Goal: Task Accomplishment & Management: Manage account settings

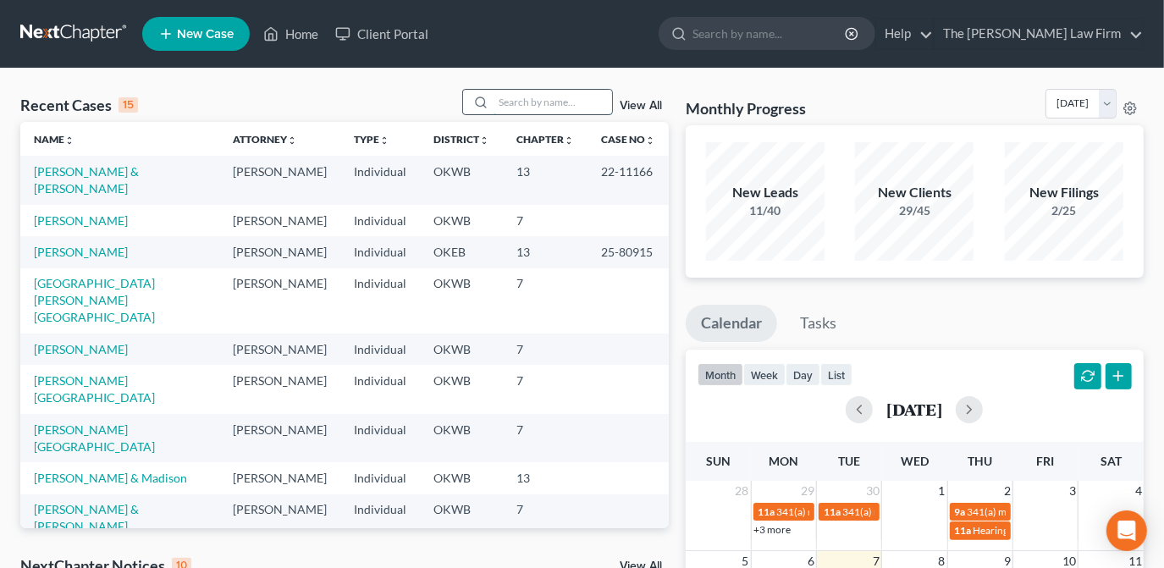
click at [573, 107] on input "search" at bounding box center [552, 102] width 119 height 25
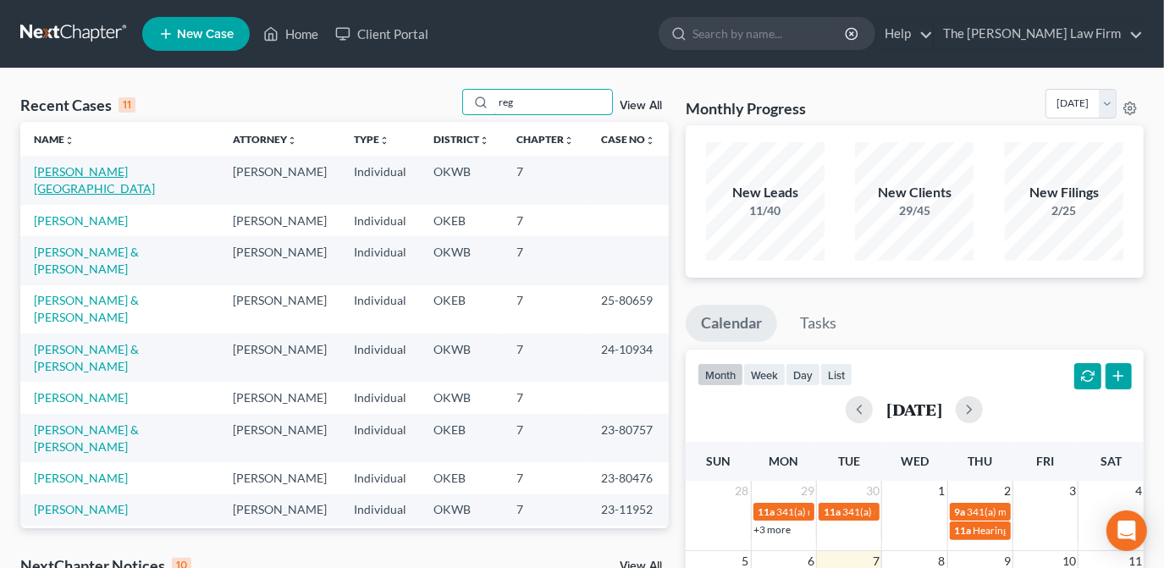
type input "reg"
click at [80, 172] on link "[PERSON_NAME][GEOGRAPHIC_DATA]" at bounding box center [94, 179] width 121 height 31
select select "6"
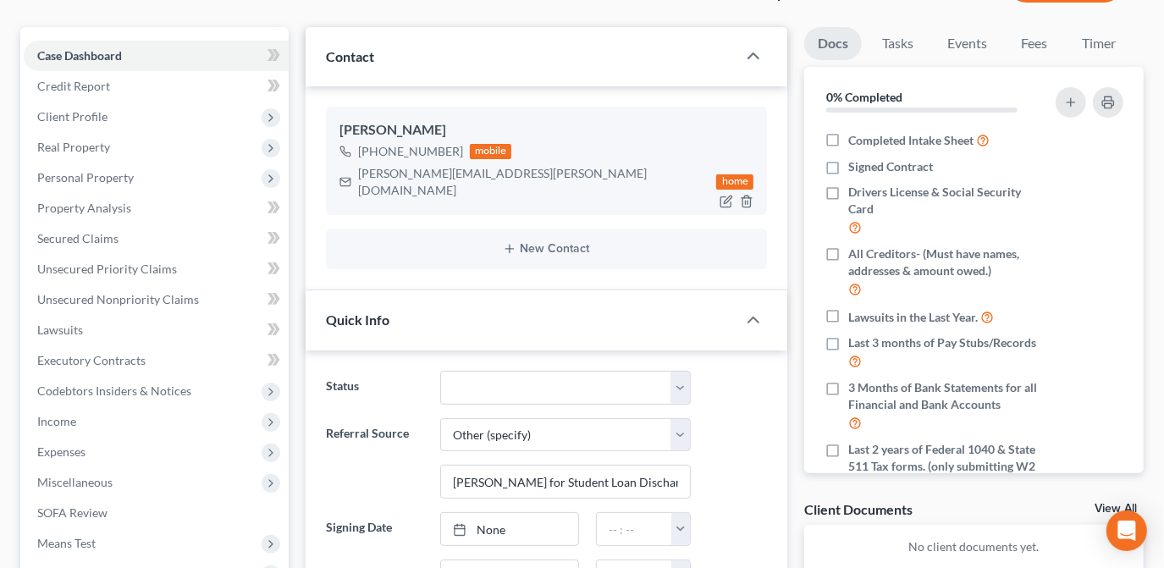
scroll to position [153, 0]
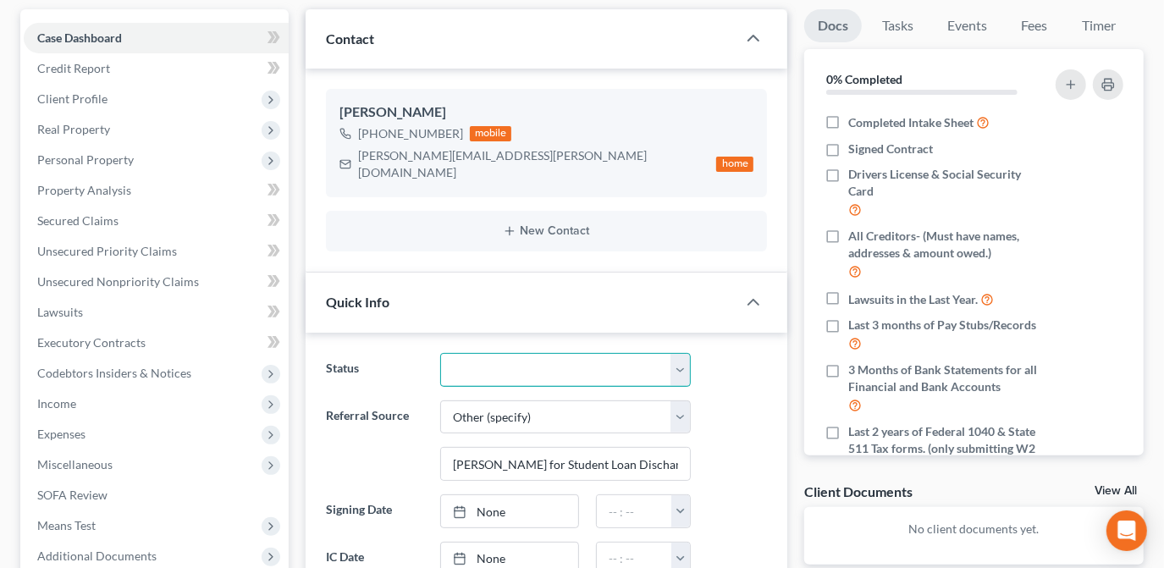
click at [666, 353] on select "Discharged Dismissed Filed Info Sent In Progress Lead Lost Lead Ready to File R…" at bounding box center [565, 370] width 251 height 34
select select "3"
click at [440, 353] on select "Discharged Dismissed Filed Info Sent In Progress Lead Lost Lead Ready to File R…" at bounding box center [565, 370] width 251 height 34
click at [739, 400] on div "Referral Source Select Word Of Mouth Previous Clients Direct Mail Website Googl…" at bounding box center [546, 440] width 458 height 81
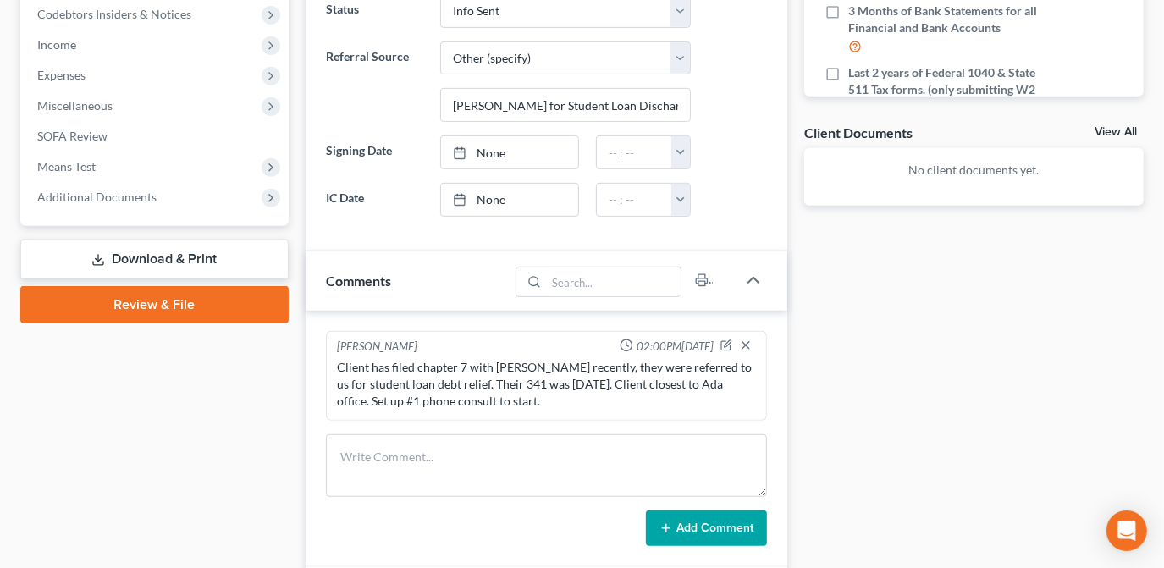
scroll to position [538, 0]
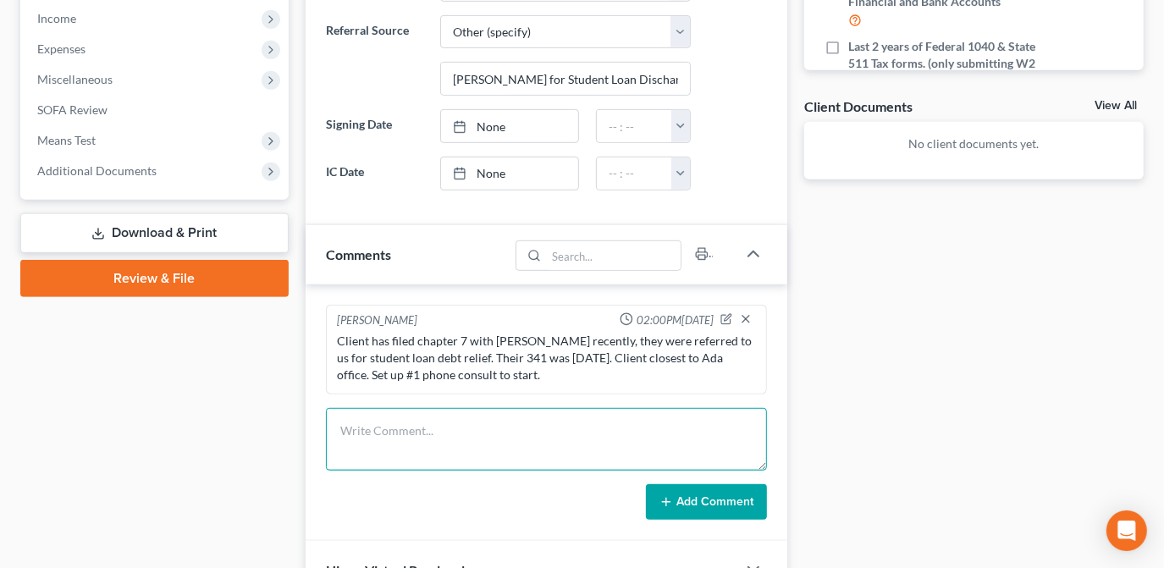
click at [537, 410] on textarea at bounding box center [546, 439] width 441 height 63
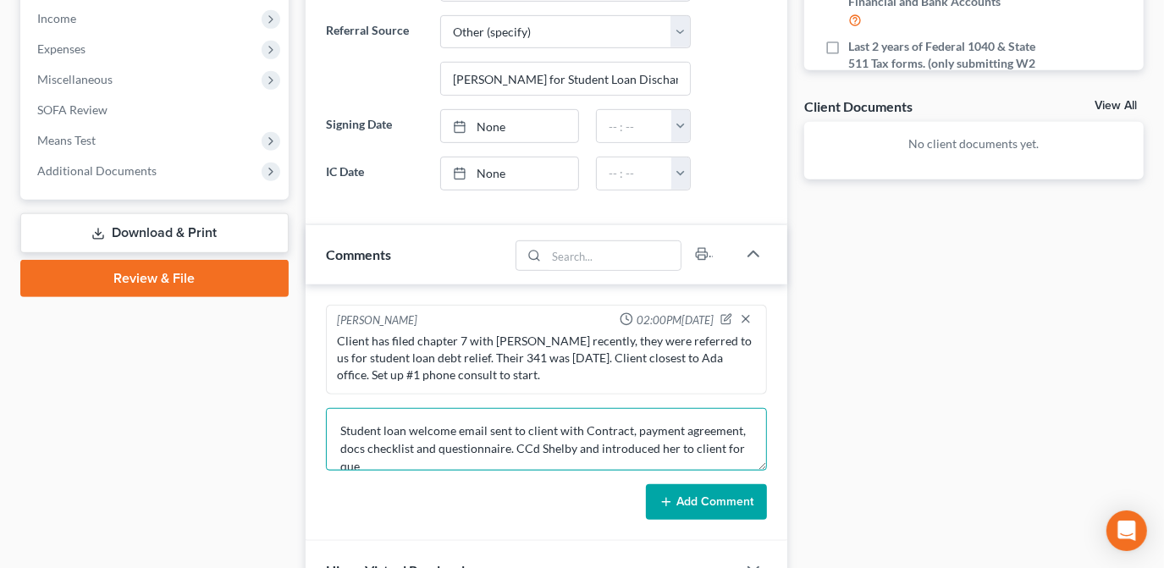
scroll to position [3, 0]
type textarea "Student loan welcome email sent to client with Contract, payment agreement, doc…"
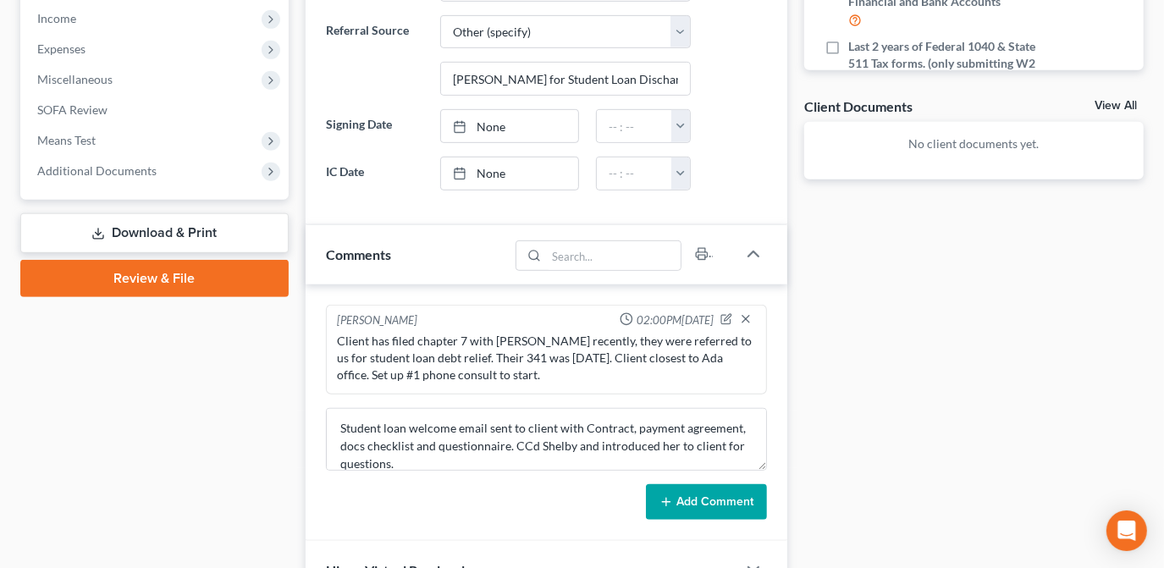
click at [737, 484] on button "Add Comment" at bounding box center [706, 502] width 121 height 36
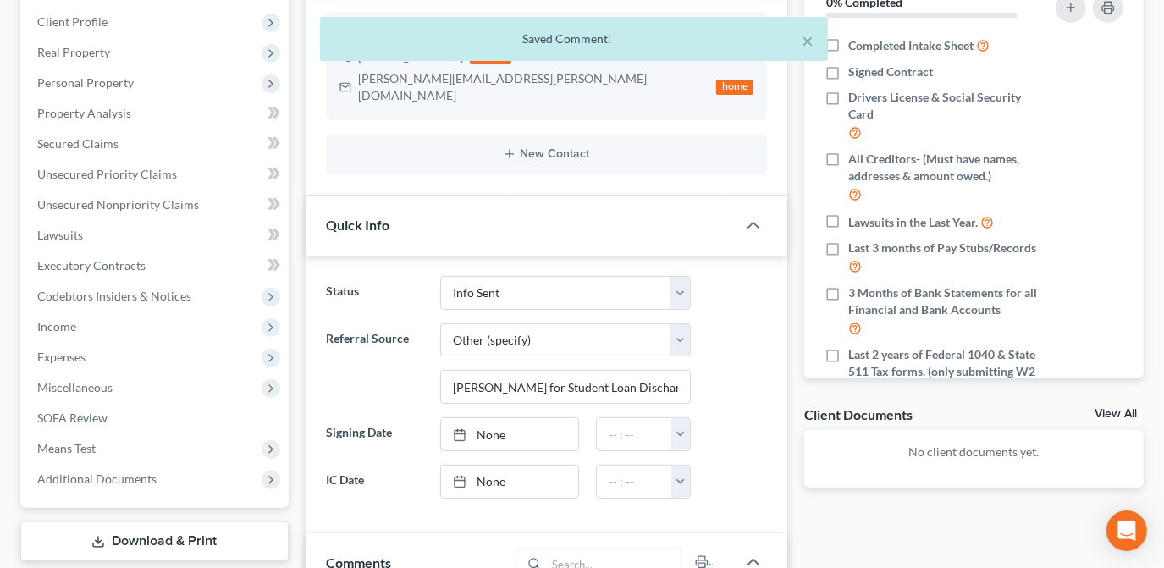
scroll to position [0, 0]
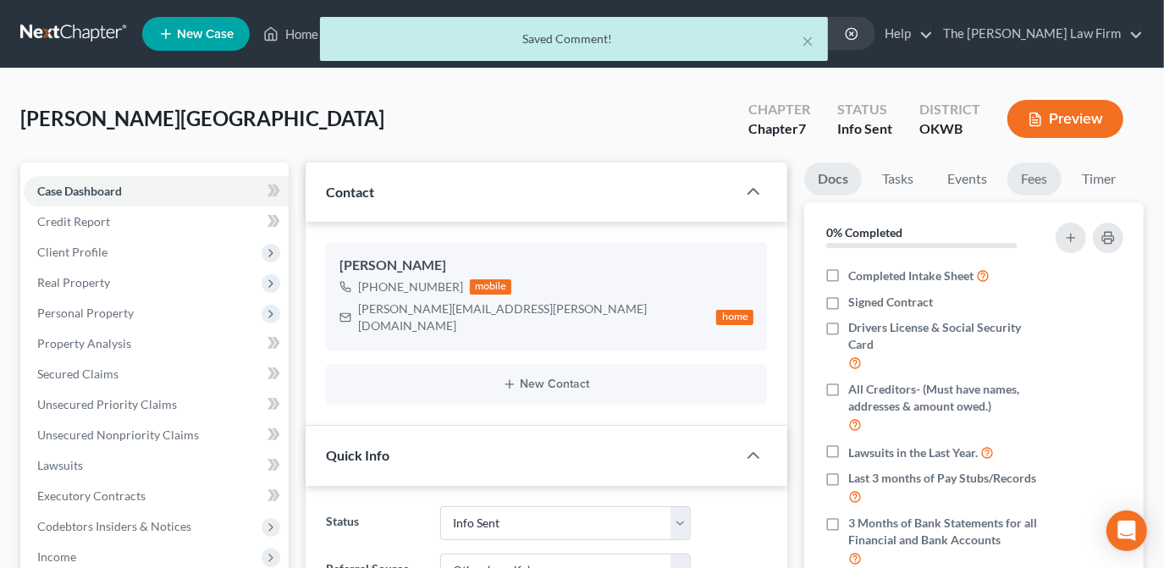
drag, startPoint x: 1039, startPoint y: 180, endPoint x: 1025, endPoint y: 186, distance: 15.6
click at [1039, 180] on link "Fees" at bounding box center [1034, 179] width 54 height 33
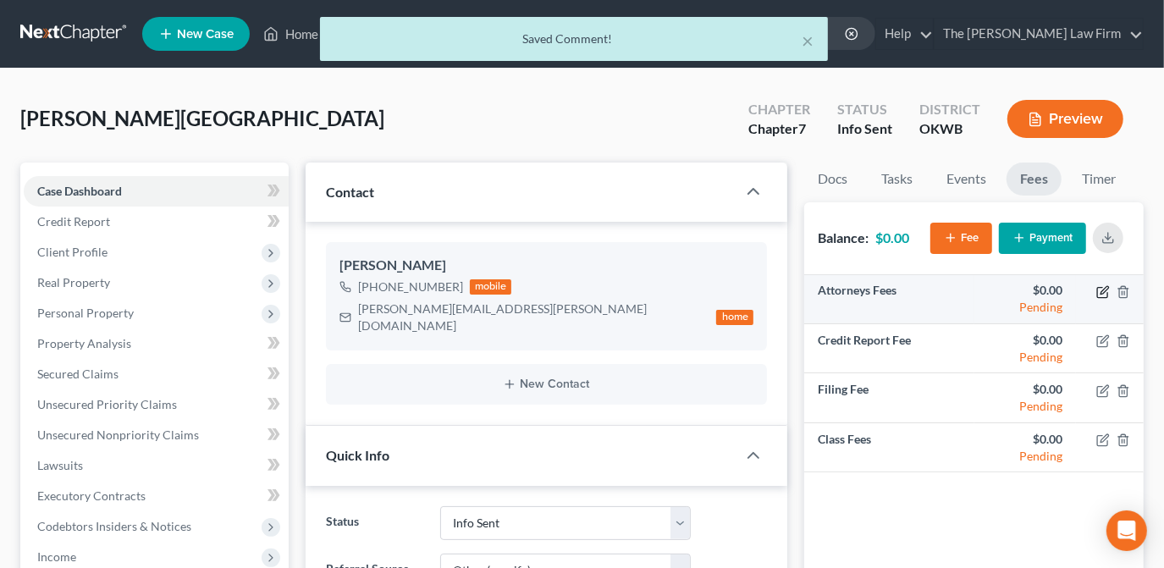
click at [1100, 290] on icon "button" at bounding box center [1103, 292] width 14 height 14
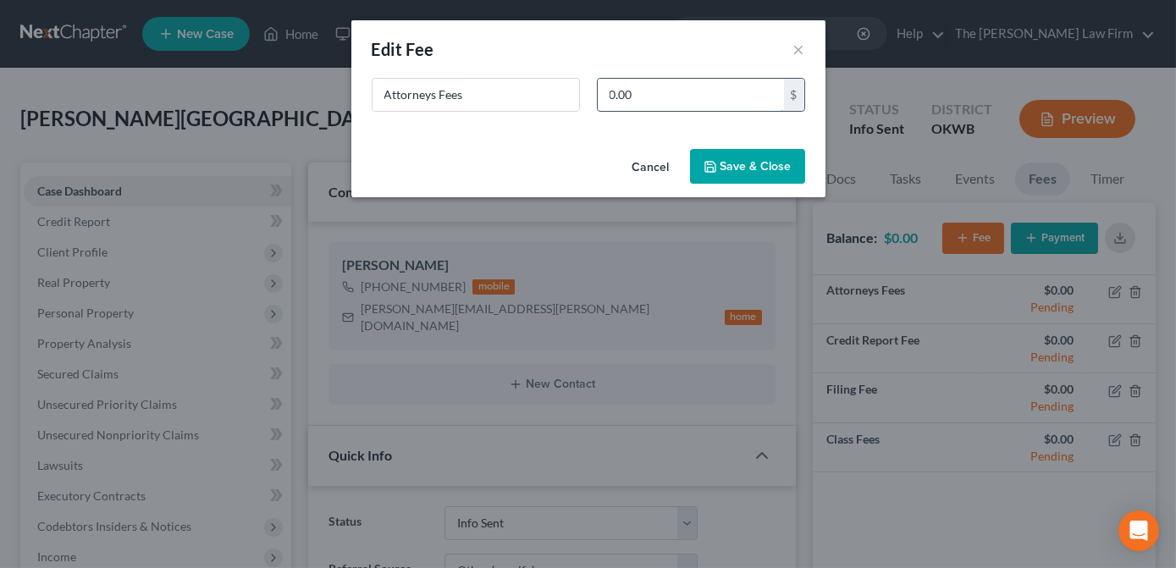
click at [659, 95] on input "0.00" at bounding box center [691, 95] width 186 height 32
drag, startPoint x: 659, startPoint y: 95, endPoint x: 454, endPoint y: 22, distance: 218.2
click at [454, 64] on div "New Fee Edit Fee × Attorneys Fees 3,000.00 $ Cancel Save & Close" at bounding box center [588, 108] width 474 height 177
type input "2,650"
click at [752, 173] on button "Save & Close" at bounding box center [747, 167] width 115 height 36
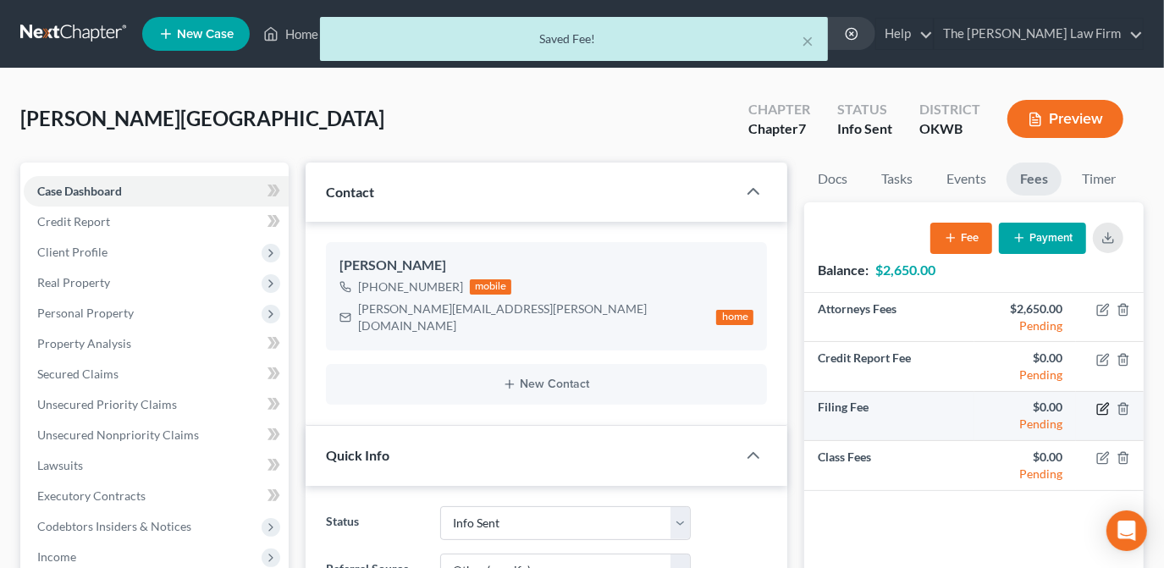
click at [1100, 411] on icon "button" at bounding box center [1103, 409] width 14 height 14
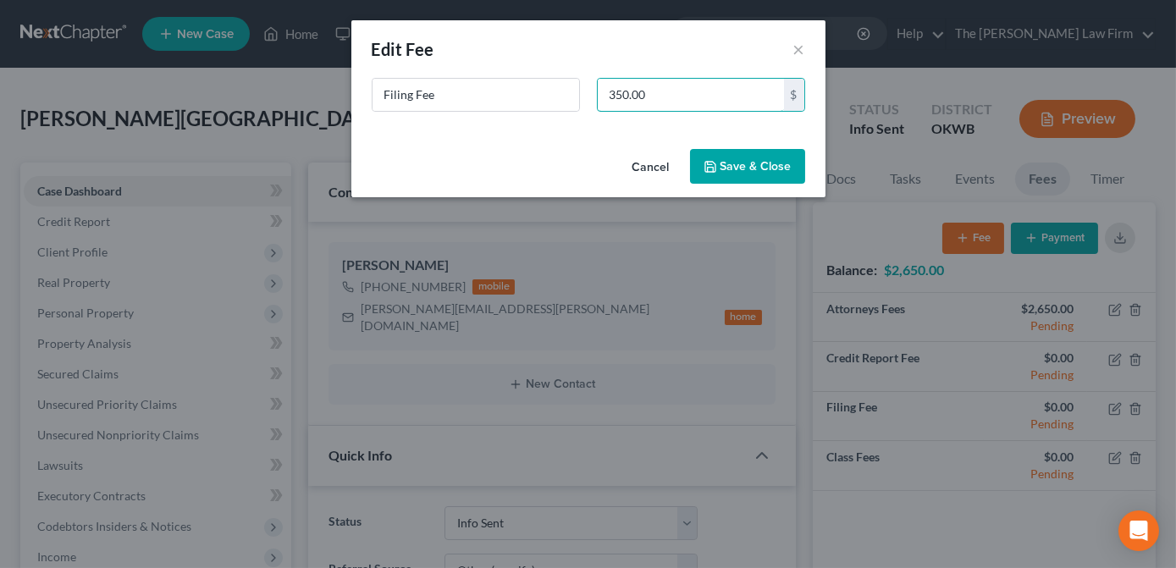
type input "350.00"
click at [756, 180] on button "Save & Close" at bounding box center [747, 167] width 115 height 36
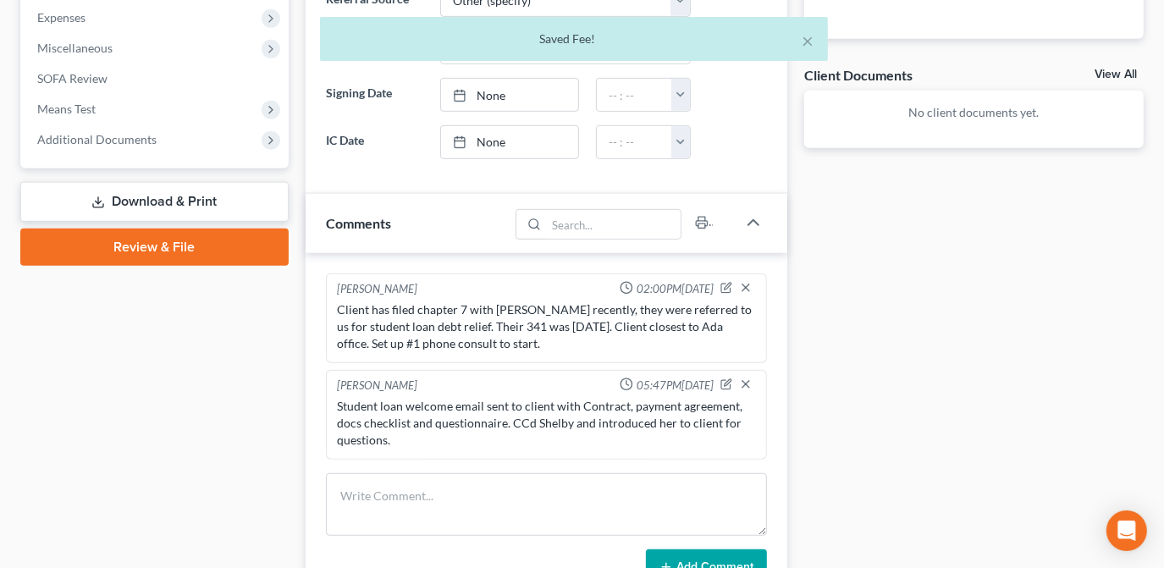
scroll to position [615, 0]
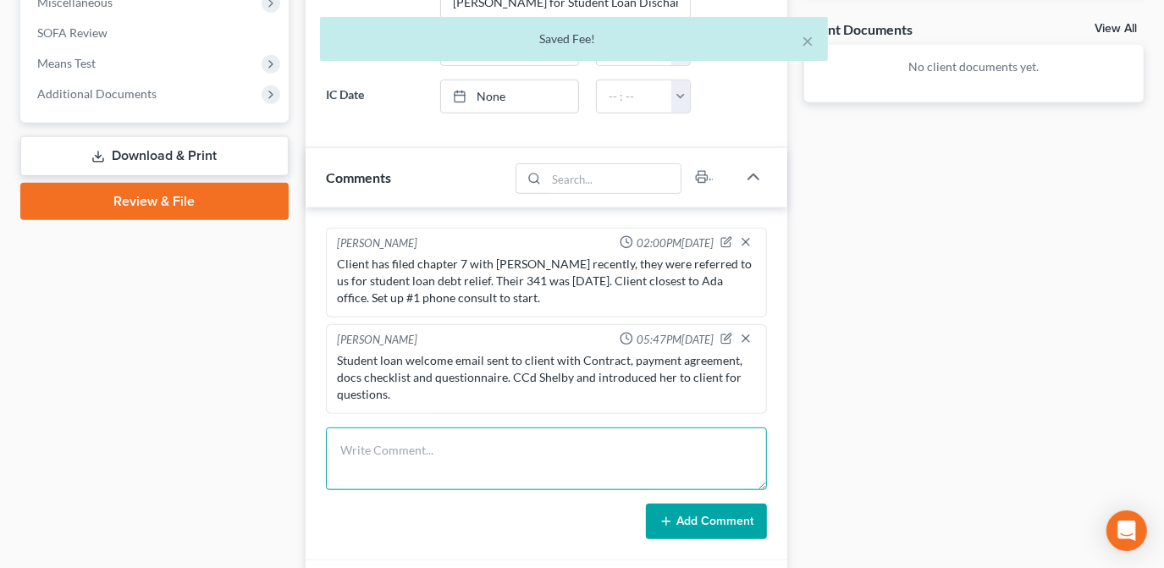
click at [466, 457] on textarea at bounding box center [546, 458] width 441 height 63
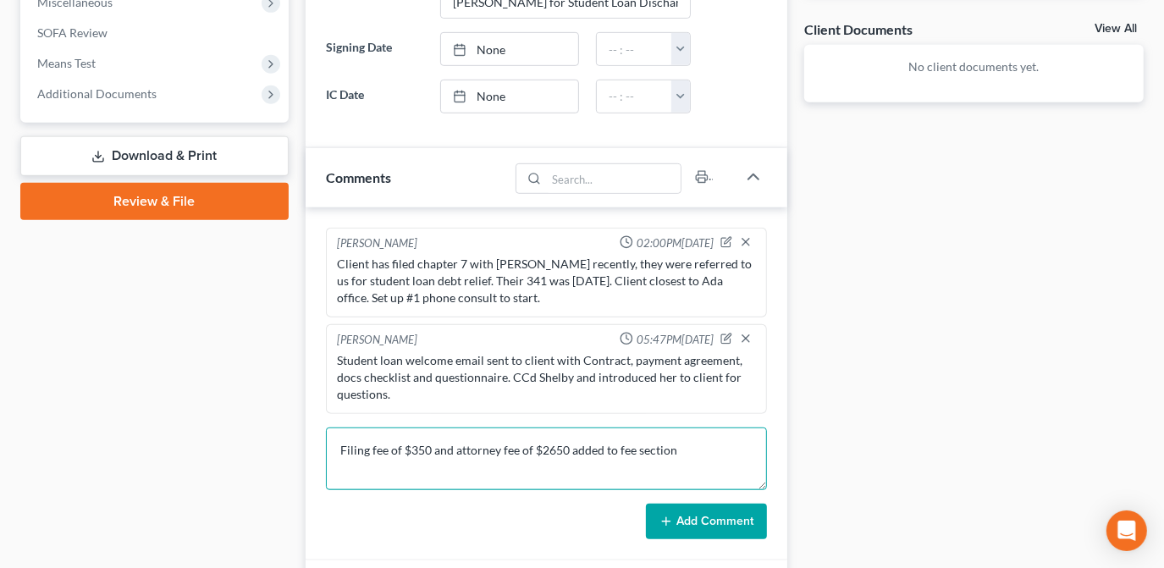
type textarea "Filing fee of $350 and attorney fee of $2650 added to fee section"
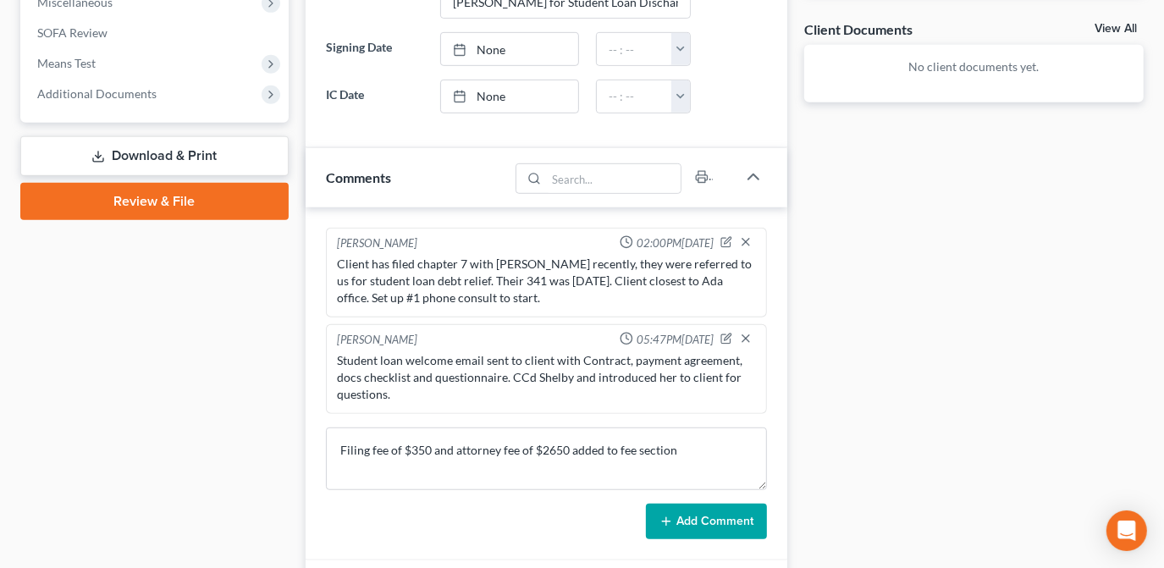
click at [693, 504] on button "Add Comment" at bounding box center [706, 522] width 121 height 36
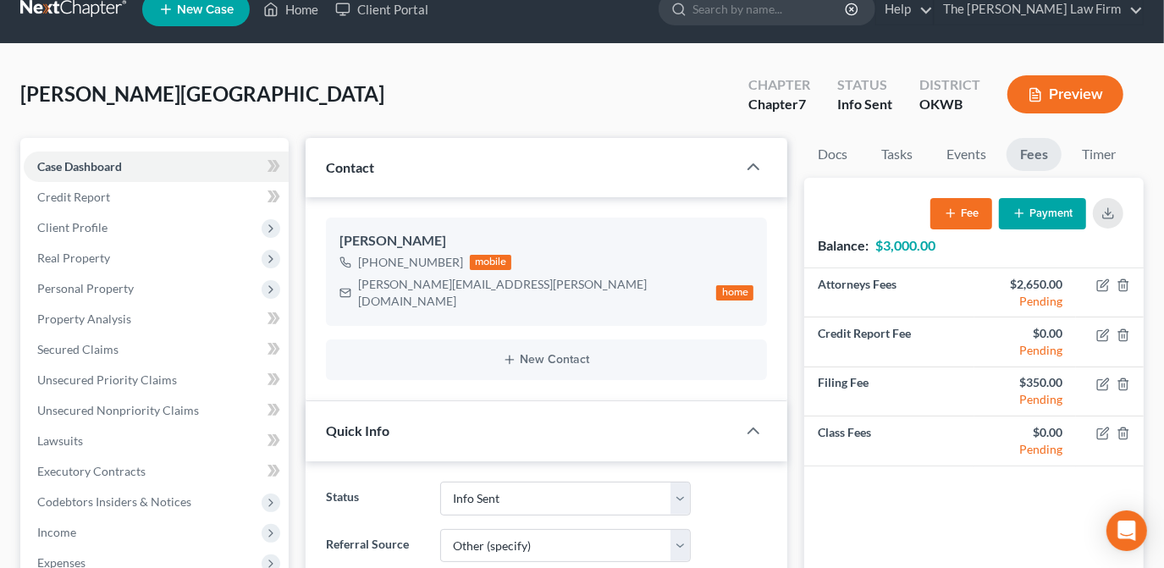
scroll to position [0, 0]
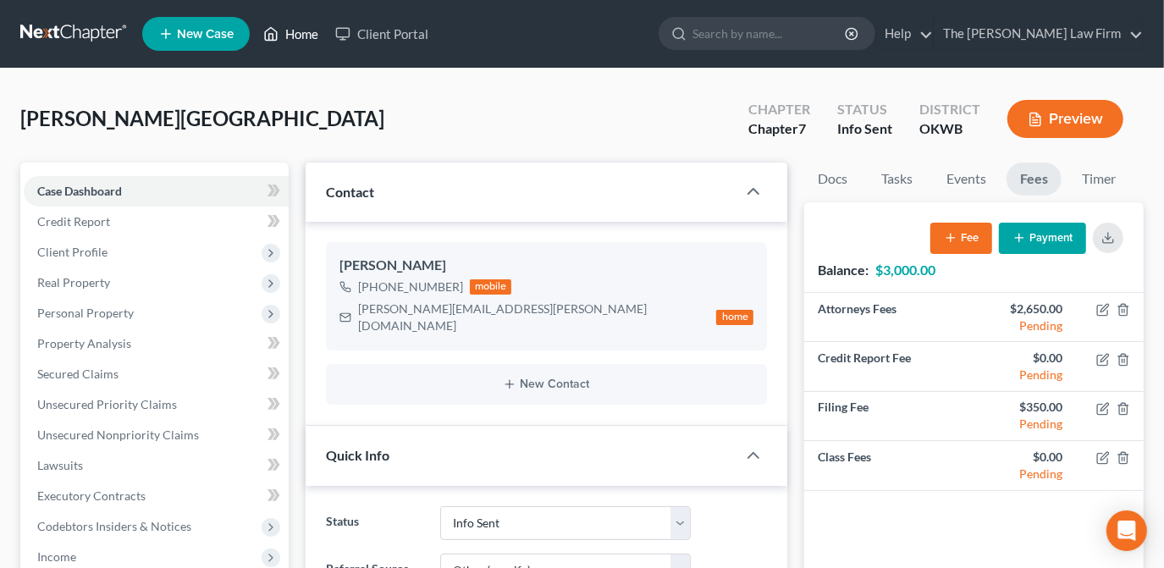
click at [290, 25] on link "Home" at bounding box center [291, 34] width 72 height 30
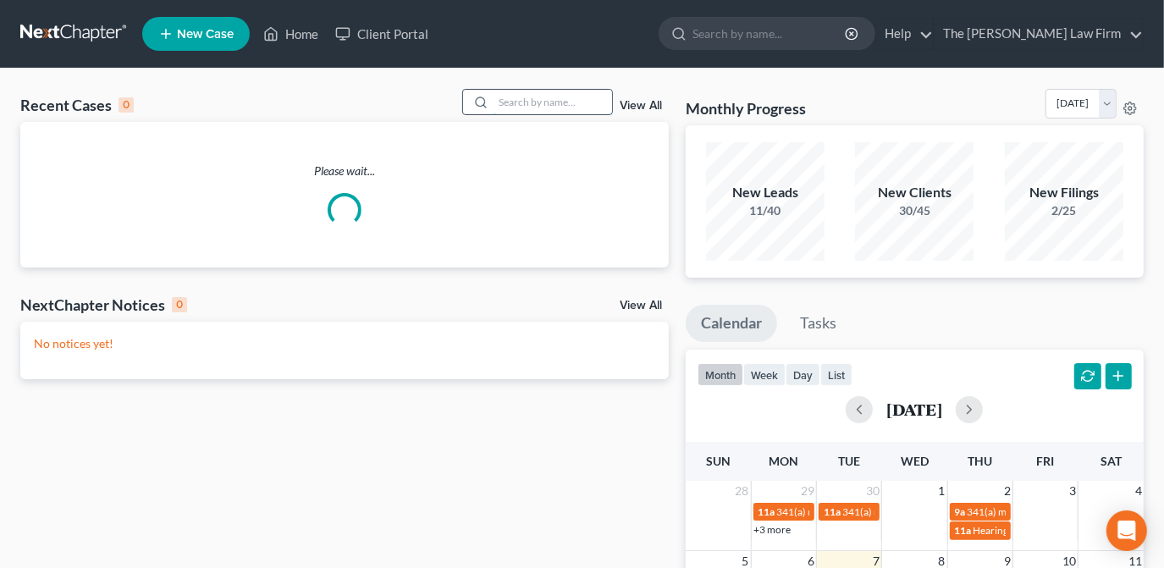
click at [545, 107] on input "search" at bounding box center [552, 102] width 119 height 25
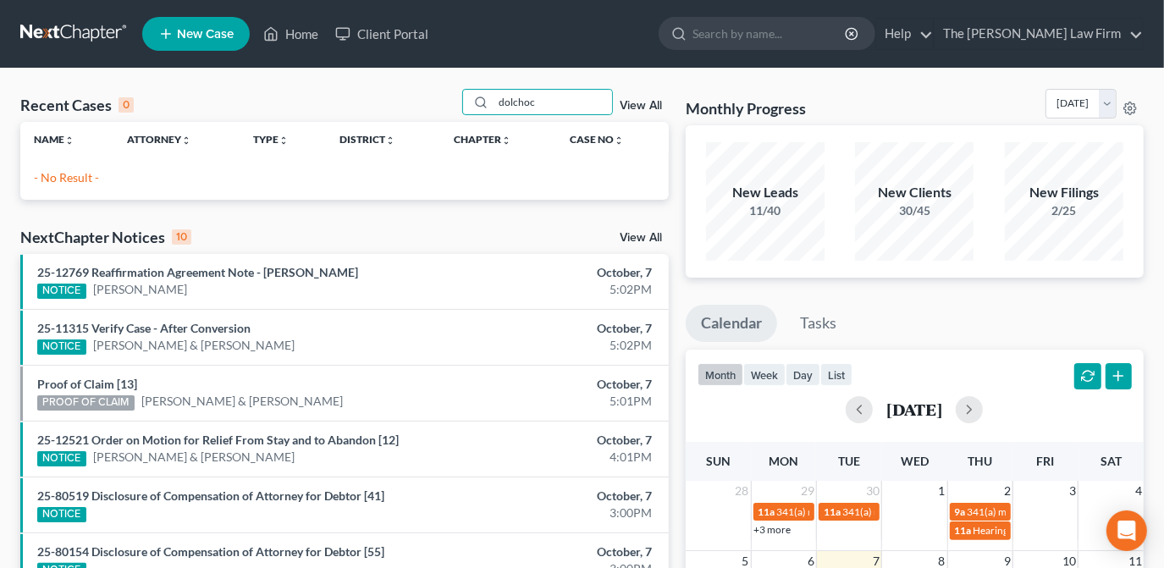
click at [66, 168] on div "Name unfold_more expand_more expand_less Attorney unfold_more expand_more expan…" at bounding box center [344, 154] width 648 height 64
click at [535, 102] on input "dolchoc" at bounding box center [552, 102] width 119 height 25
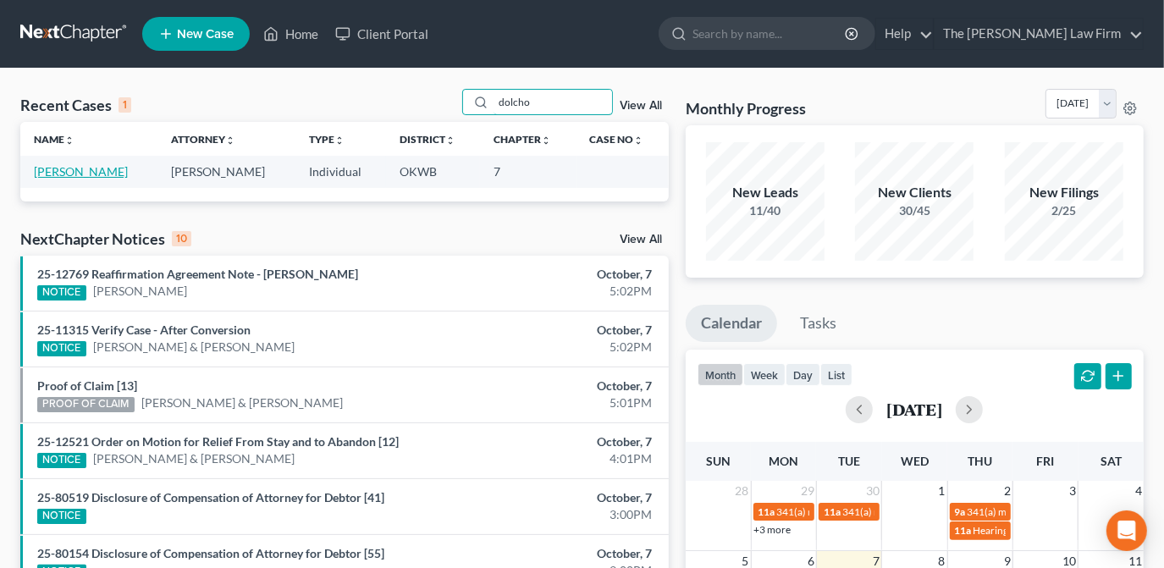
type input "dolcho"
click at [99, 166] on link "[PERSON_NAME]" at bounding box center [81, 171] width 94 height 14
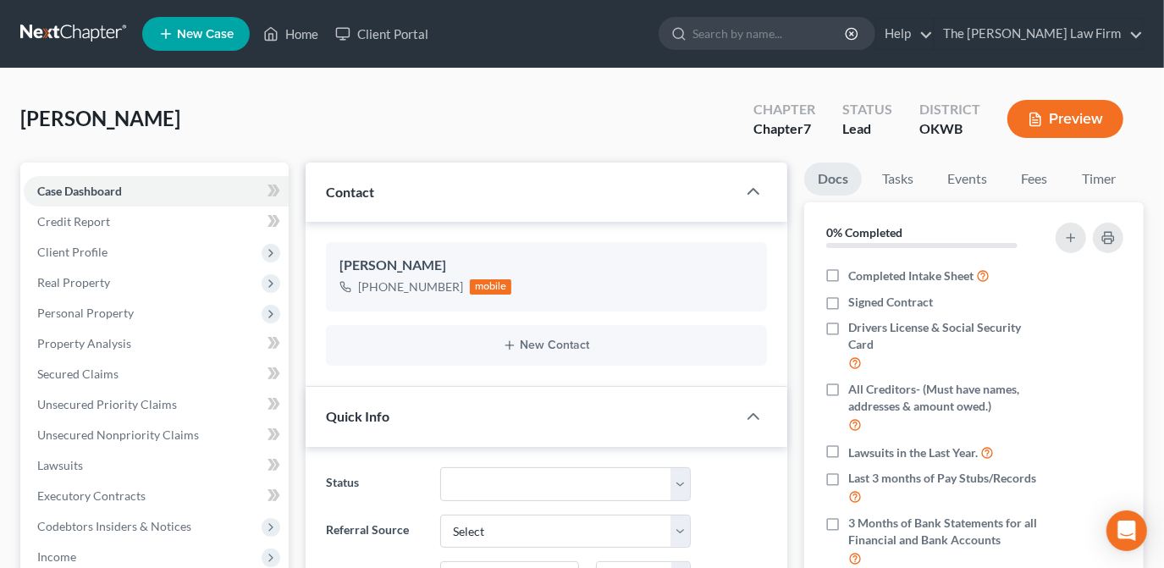
drag, startPoint x: 160, startPoint y: 122, endPoint x: -20, endPoint y: 112, distance: 180.6
drag, startPoint x: -20, startPoint y: 112, endPoint x: 38, endPoint y: 113, distance: 58.4
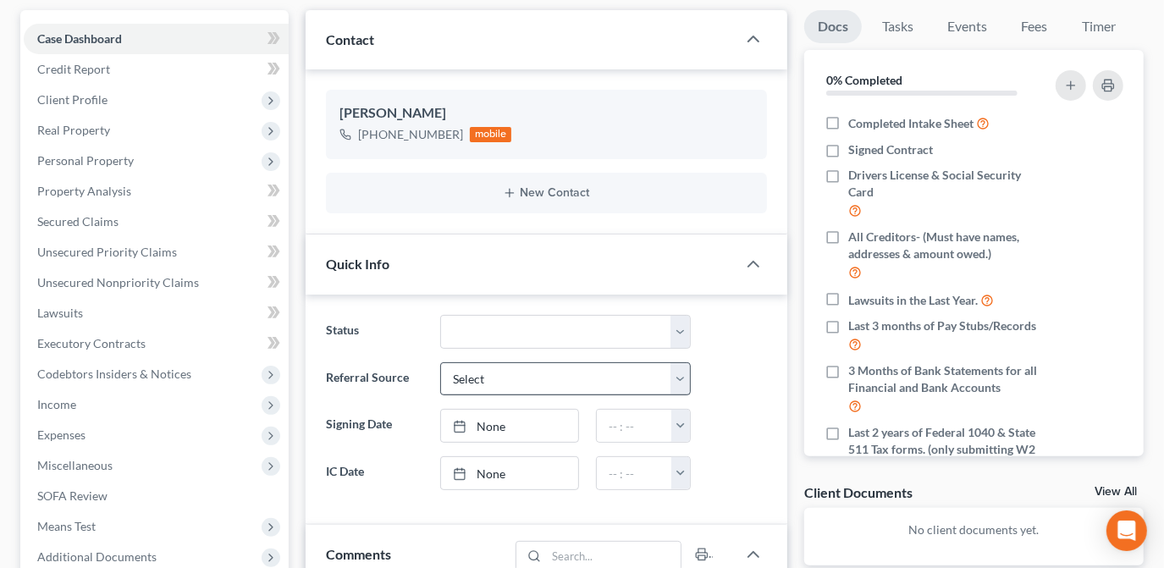
scroll to position [153, 0]
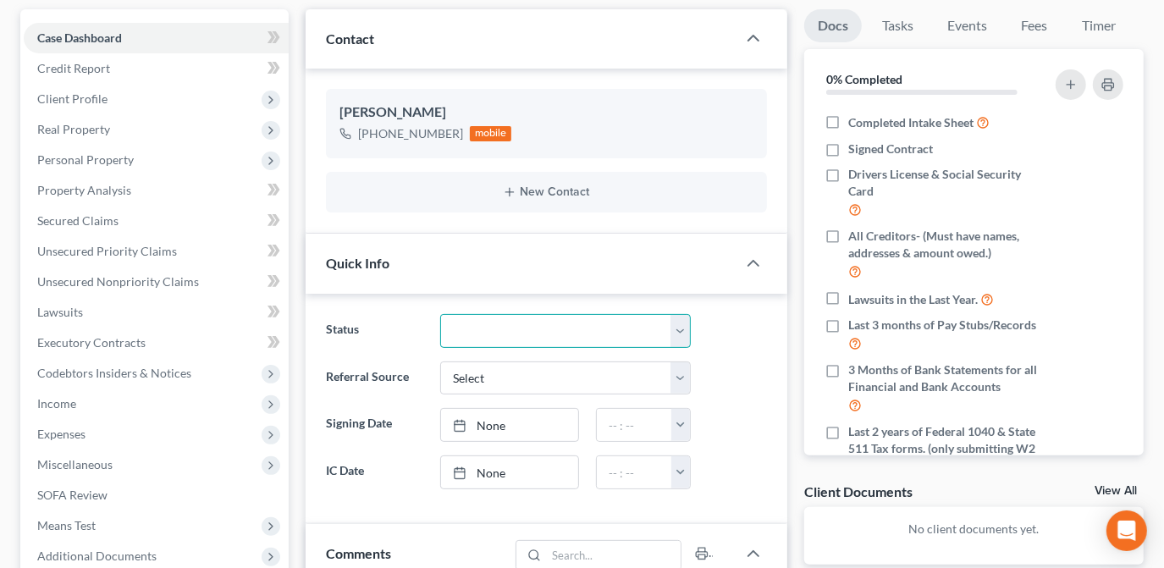
drag, startPoint x: 674, startPoint y: 325, endPoint x: 661, endPoint y: 340, distance: 19.8
click at [675, 325] on select "Discharged Dismissed Filed Info Sent In Progress Lead Lost Lead Ready to File R…" at bounding box center [565, 331] width 251 height 34
select select "4"
click at [440, 314] on select "Discharged Dismissed Filed Info Sent In Progress Lead Lost Lead Ready to File R…" at bounding box center [565, 331] width 251 height 34
click at [728, 403] on ng-include "Status Discharged Dismissed Filed Info Sent In Progress Lead Lost Lead Ready to…" at bounding box center [546, 401] width 441 height 175
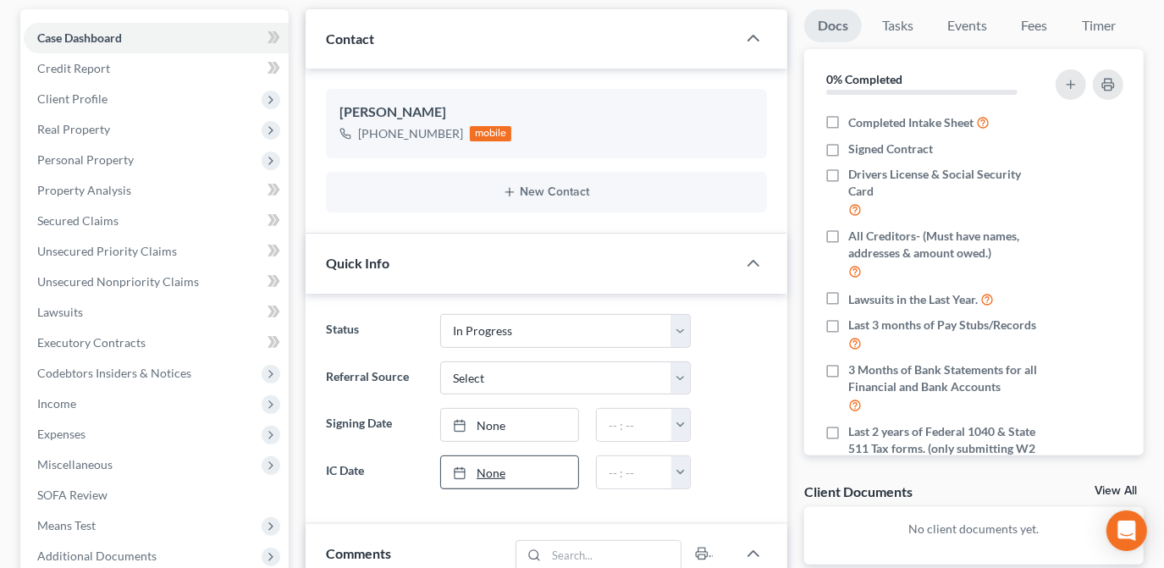
click at [465, 479] on link "None" at bounding box center [509, 472] width 137 height 32
type input "[DATE]"
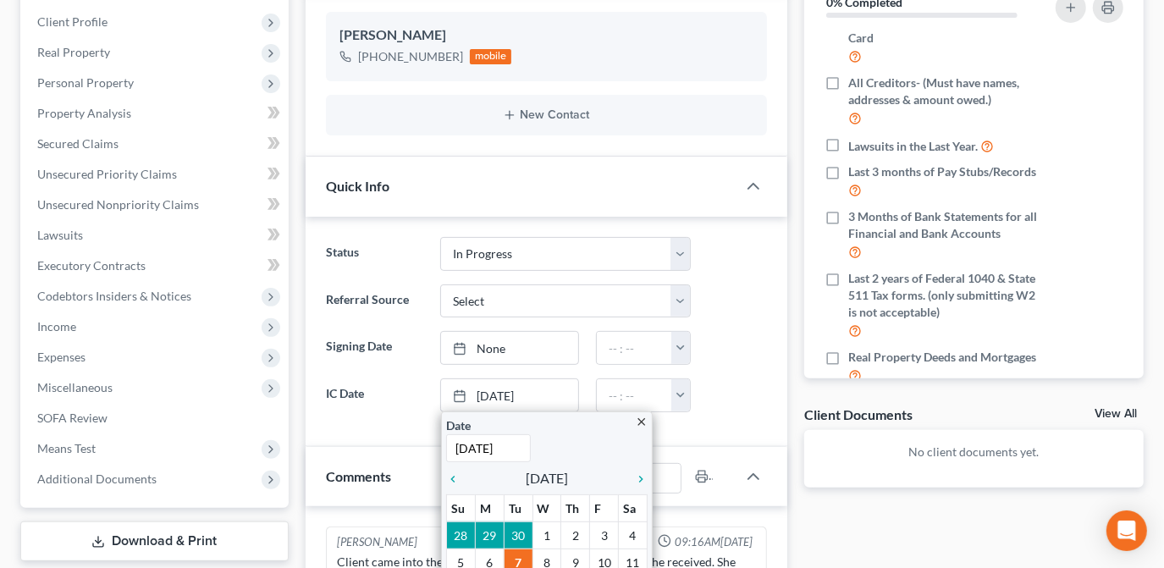
scroll to position [307, 0]
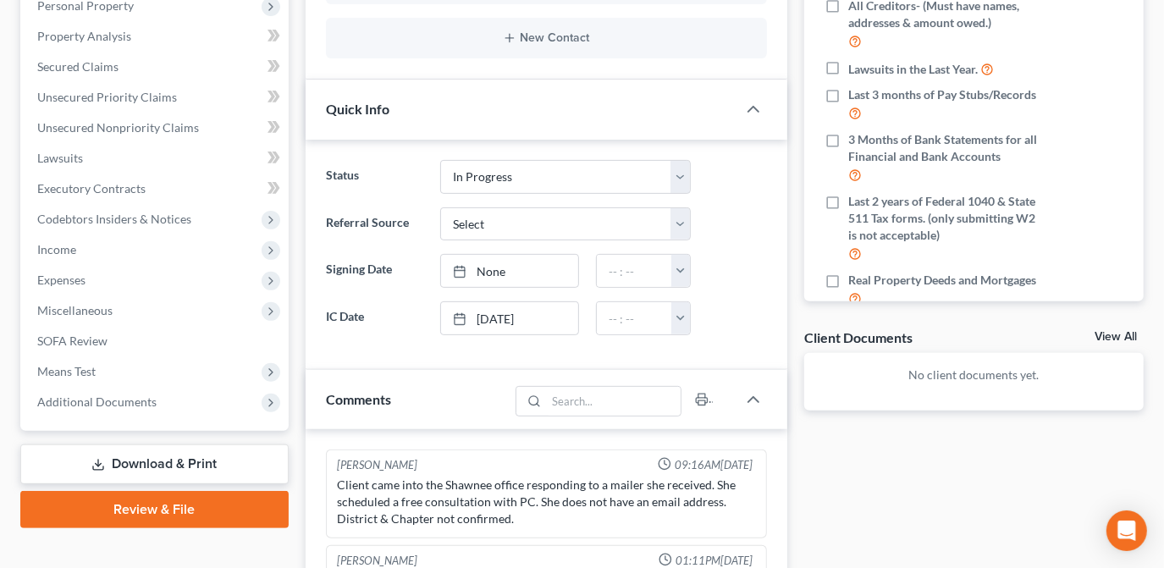
click at [728, 317] on div at bounding box center [737, 318] width 76 height 34
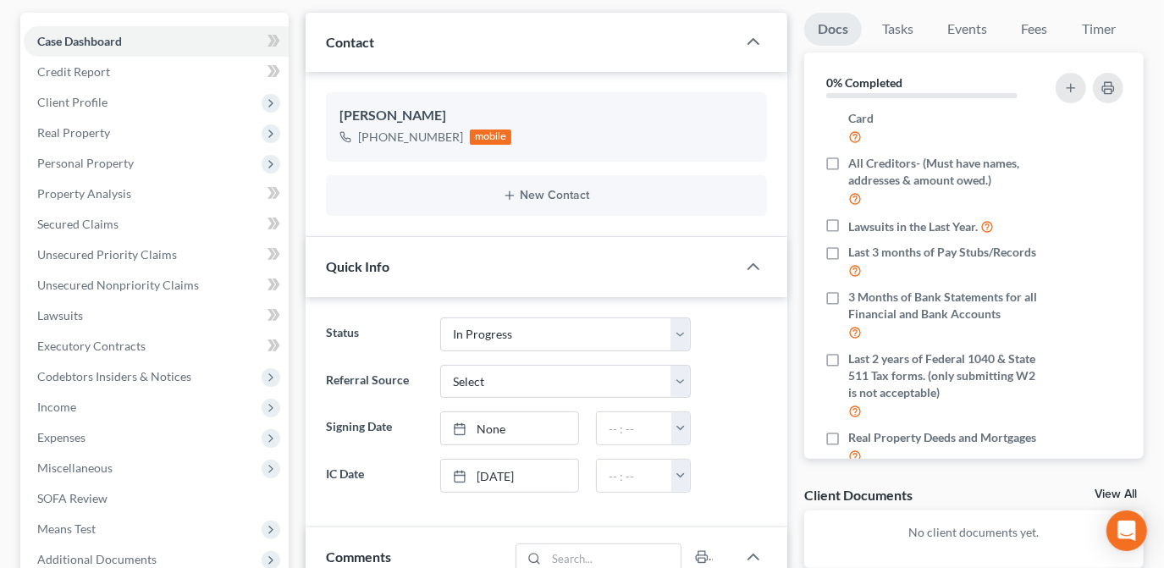
scroll to position [0, 0]
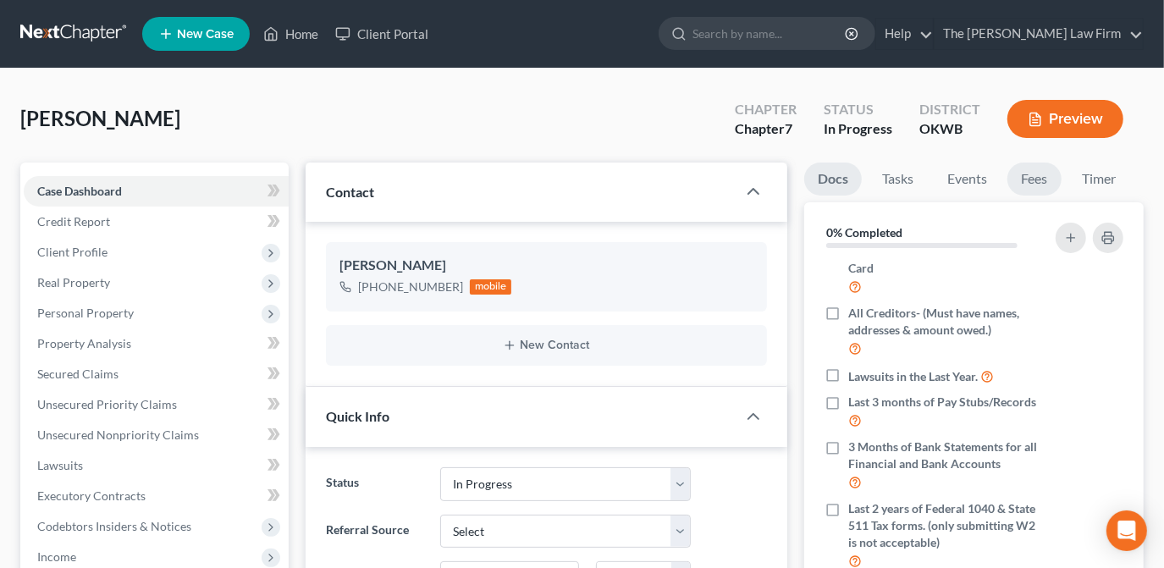
click at [1039, 186] on link "Fees" at bounding box center [1034, 179] width 54 height 33
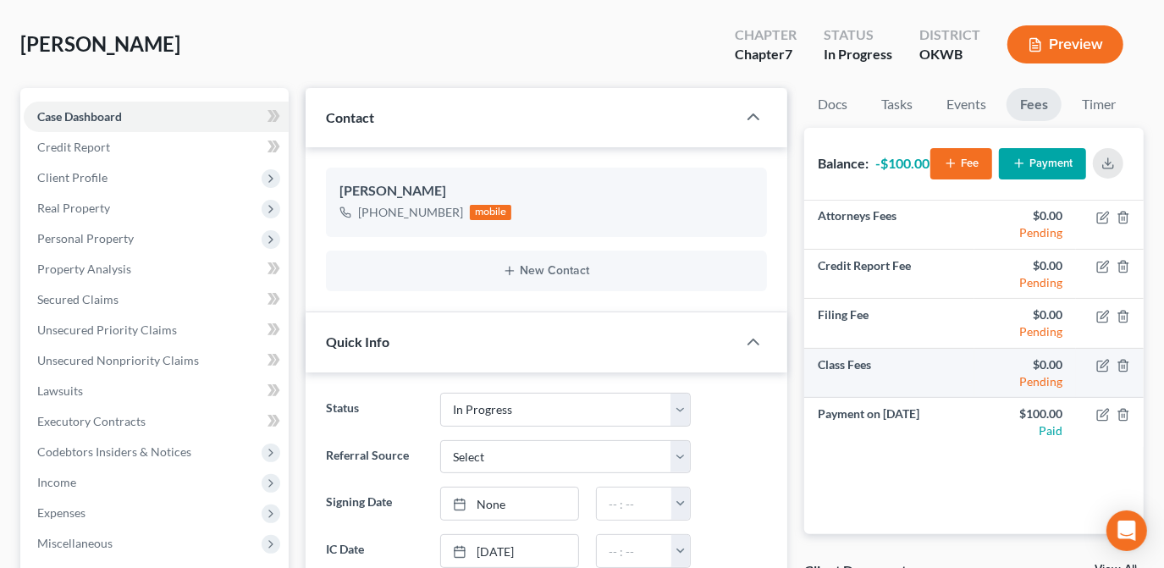
scroll to position [76, 0]
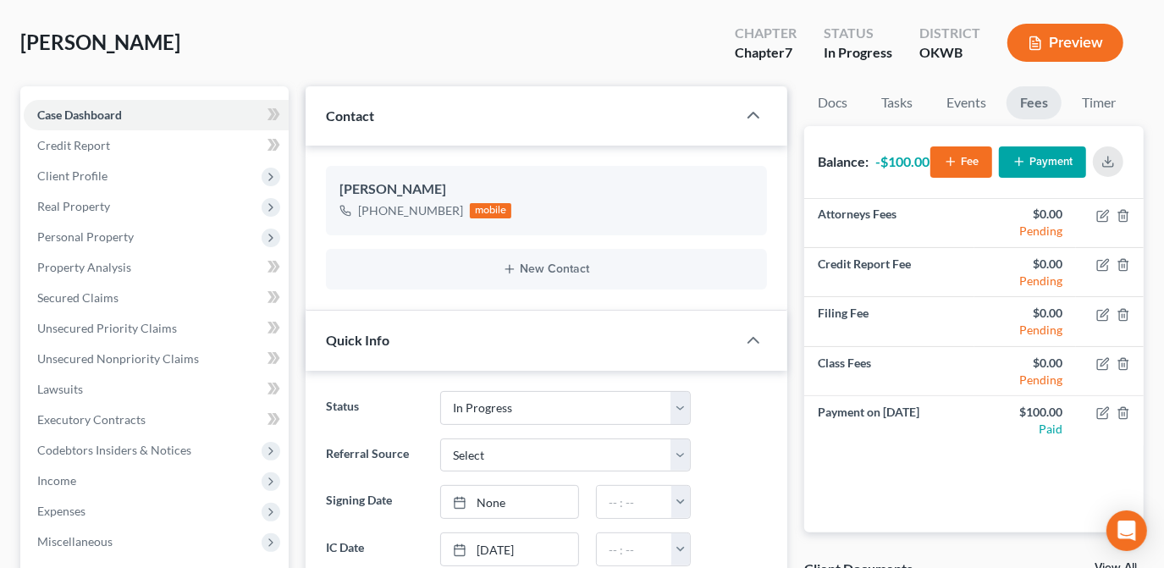
click at [1056, 143] on div "Fee Payment" at bounding box center [1030, 162] width 200 height 45
click at [1021, 169] on button "Payment" at bounding box center [1042, 161] width 87 height 31
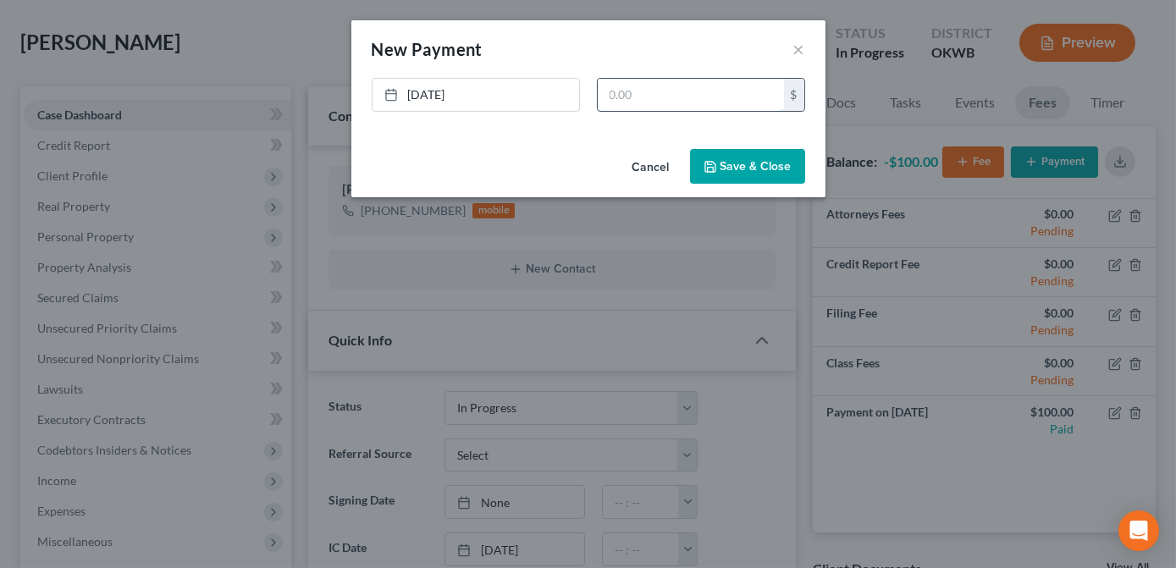
click at [610, 91] on input "text" at bounding box center [691, 95] width 186 height 32
type input "1,000.00"
click at [709, 162] on polyline "button" at bounding box center [709, 163] width 4 height 3
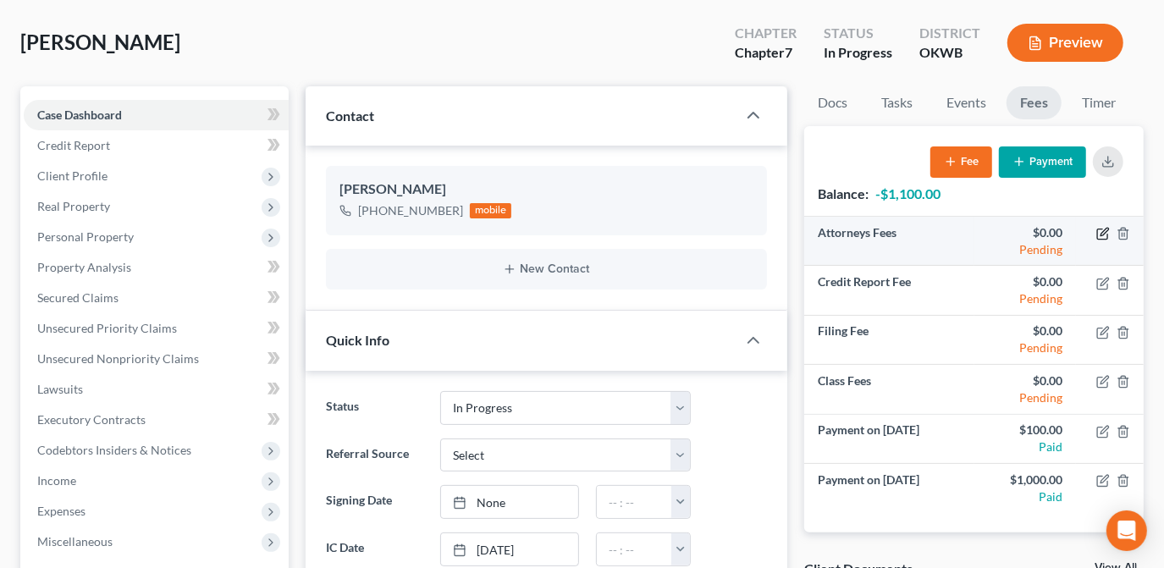
click at [1099, 235] on icon "button" at bounding box center [1103, 234] width 14 height 14
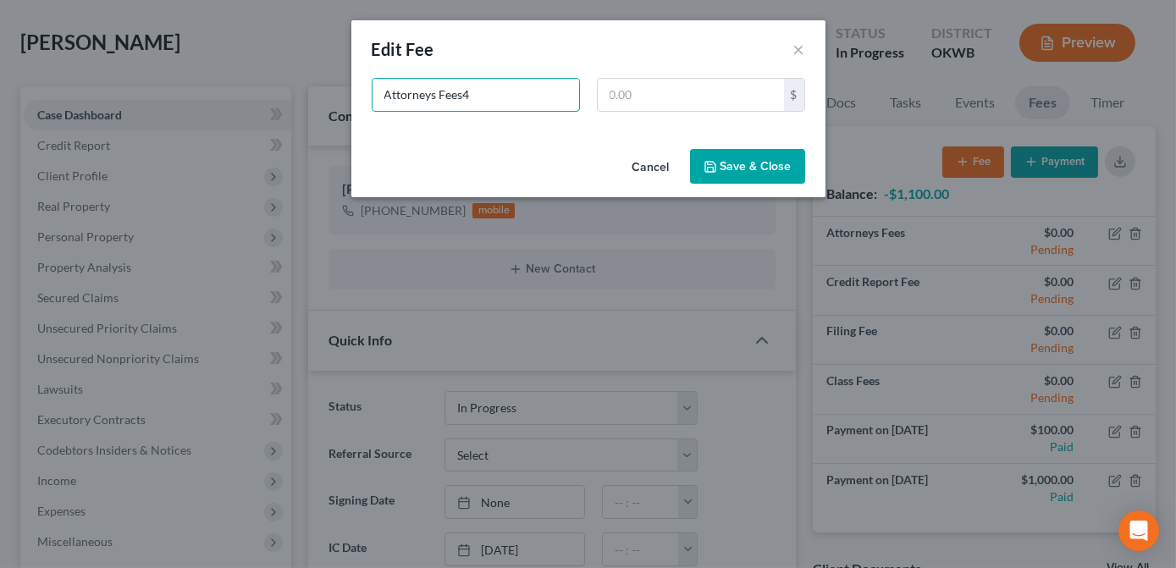
type input "Attorneys Fees"
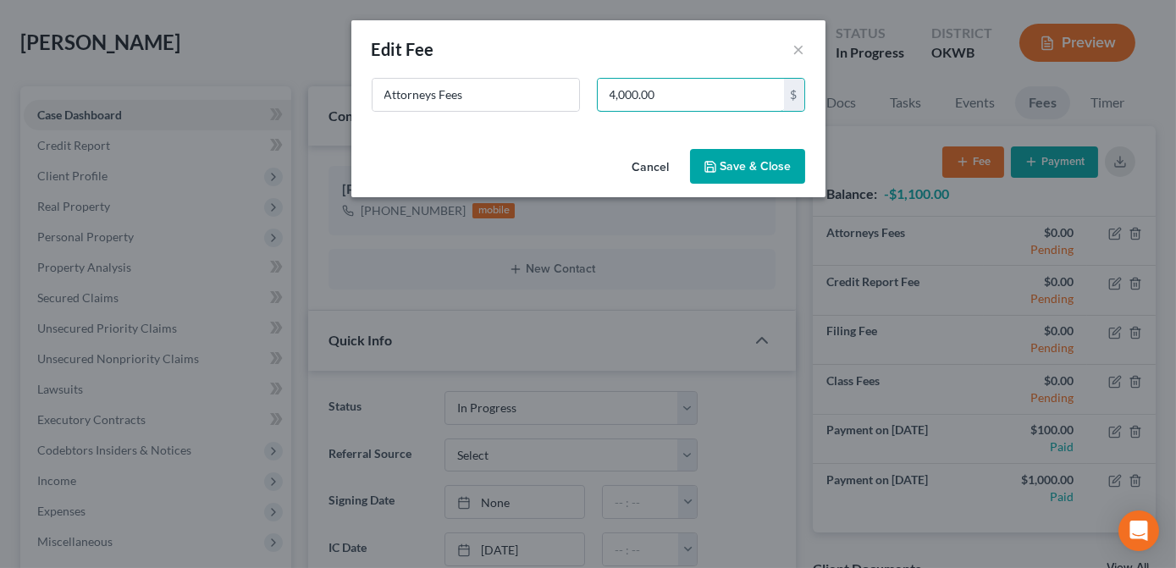
type input "4,000.00"
click at [745, 171] on button "Save & Close" at bounding box center [747, 167] width 115 height 36
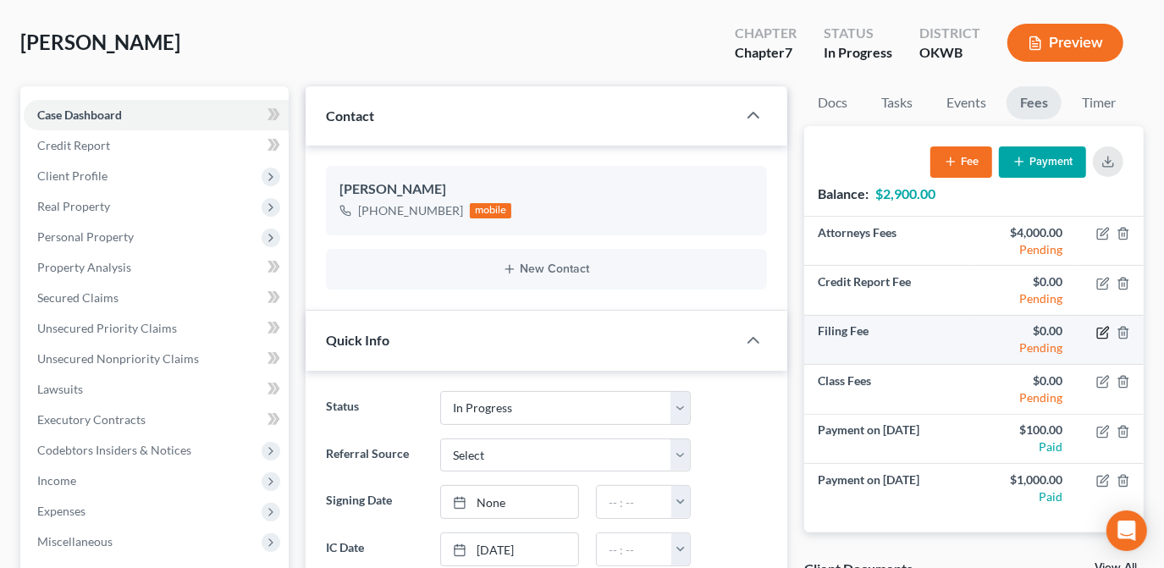
click at [1098, 333] on icon "button" at bounding box center [1103, 333] width 14 height 14
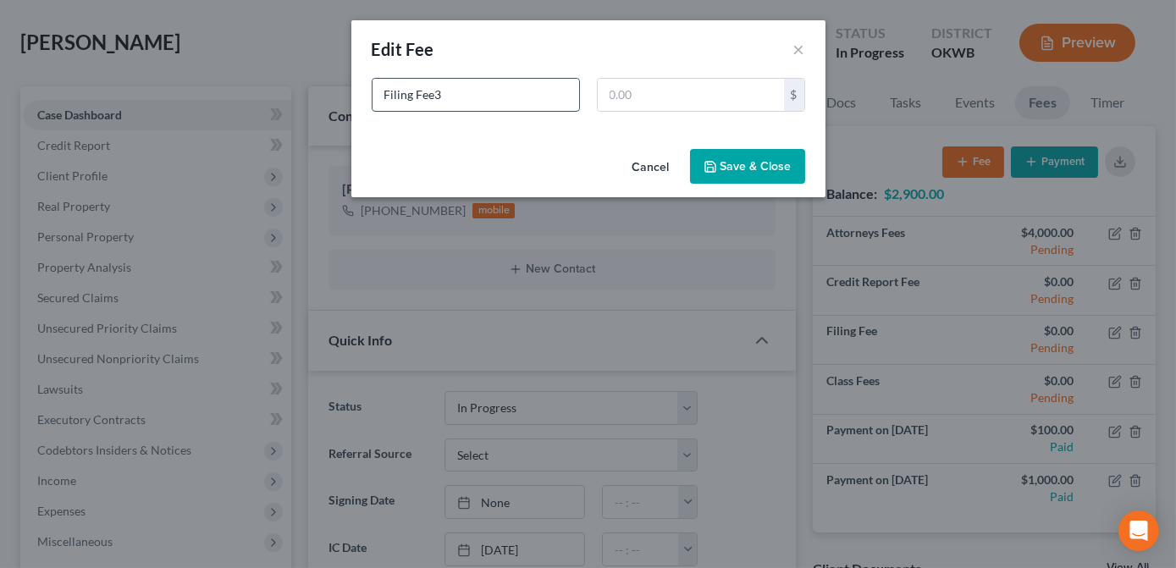
type input "Filing Fee"
type input "313.00"
click at [730, 176] on button "Save & Close" at bounding box center [747, 167] width 115 height 36
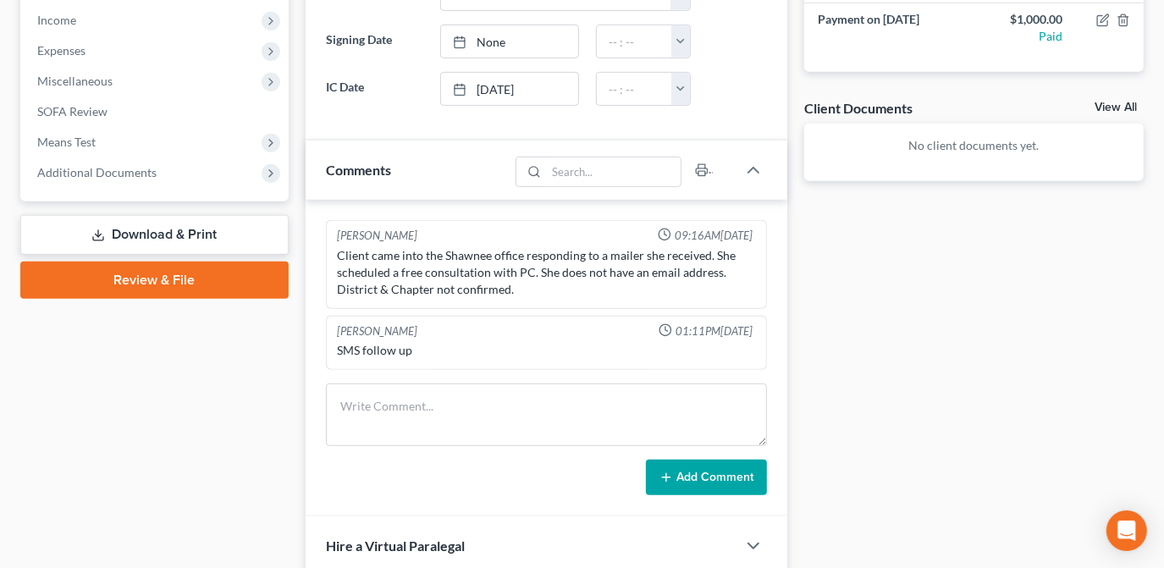
scroll to position [538, 0]
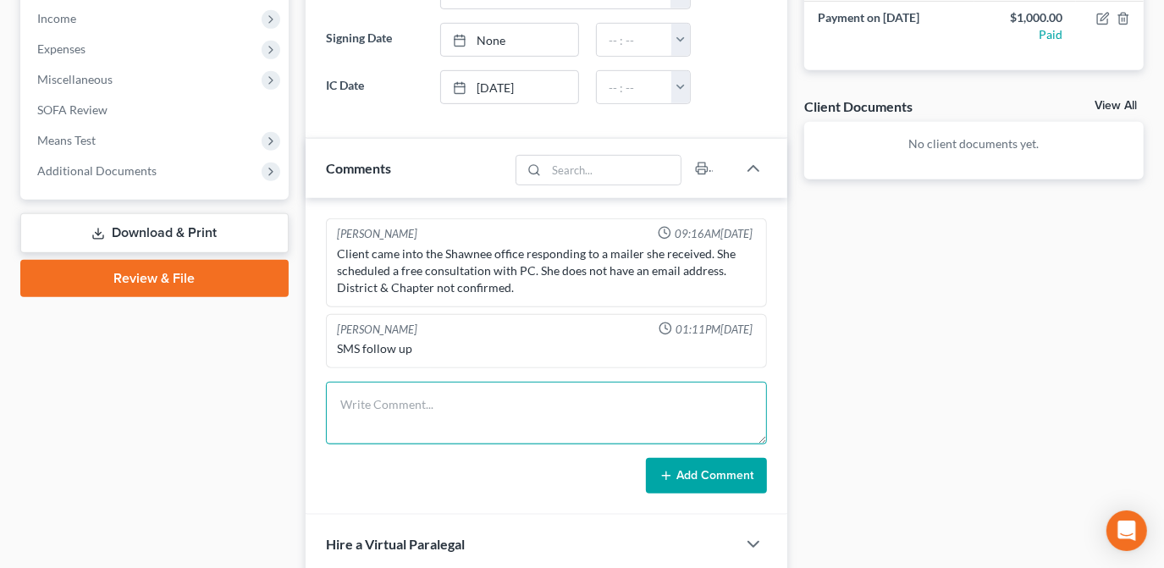
drag, startPoint x: 376, startPoint y: 407, endPoint x: 364, endPoint y: 410, distance: 12.1
click at [371, 409] on textarea at bounding box center [546, 413] width 441 height 63
type textarea "$"
click at [562, 405] on textarea "Client paid PC $1000. She is on OKWB 13, fee info and todays payment" at bounding box center [546, 413] width 441 height 63
click at [460, 423] on textarea "Client paid PC $1000. She is on OKWB 13, added the fee info and todays payment" at bounding box center [546, 413] width 441 height 63
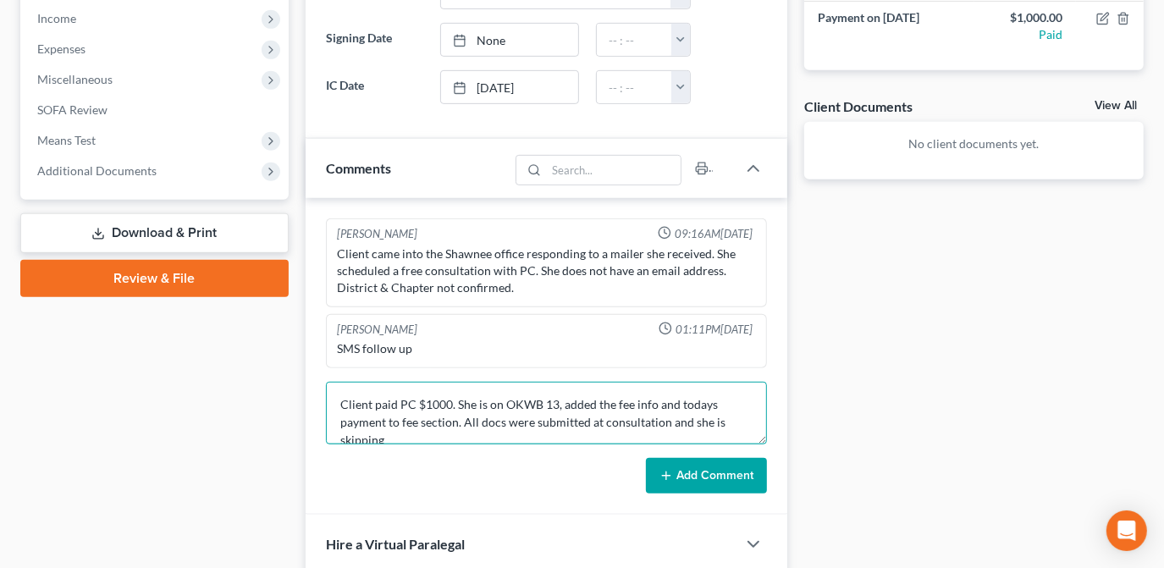
scroll to position [3, 0]
type textarea "Client paid PC $1000. She is on OKWB 13, added the fee info and todays payment …"
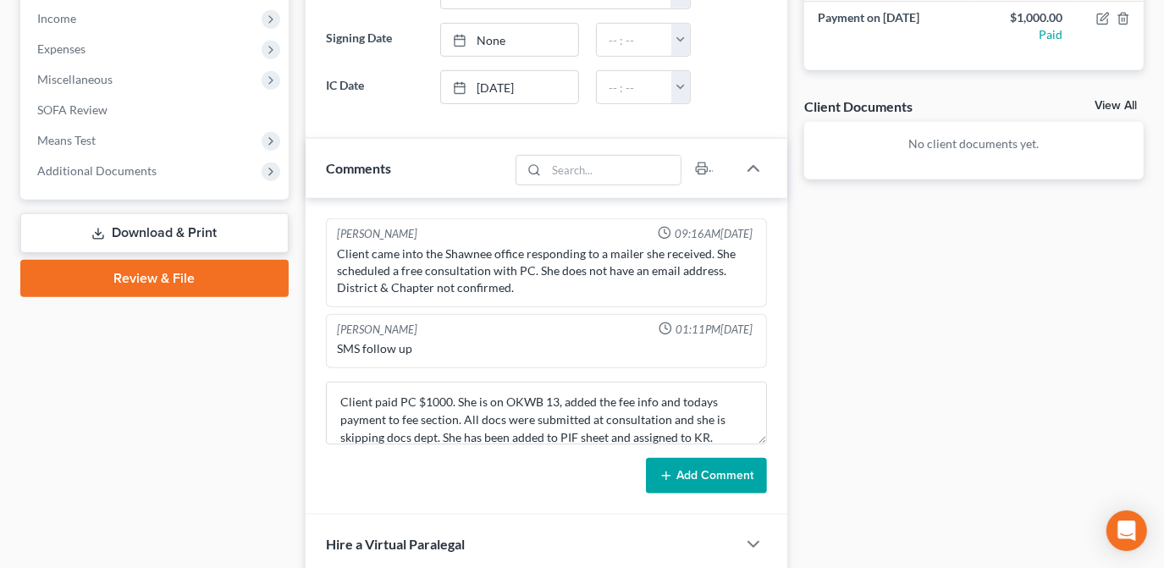
drag, startPoint x: 718, startPoint y: 477, endPoint x: 702, endPoint y: 482, distance: 16.6
click at [711, 479] on button "Add Comment" at bounding box center [706, 476] width 121 height 36
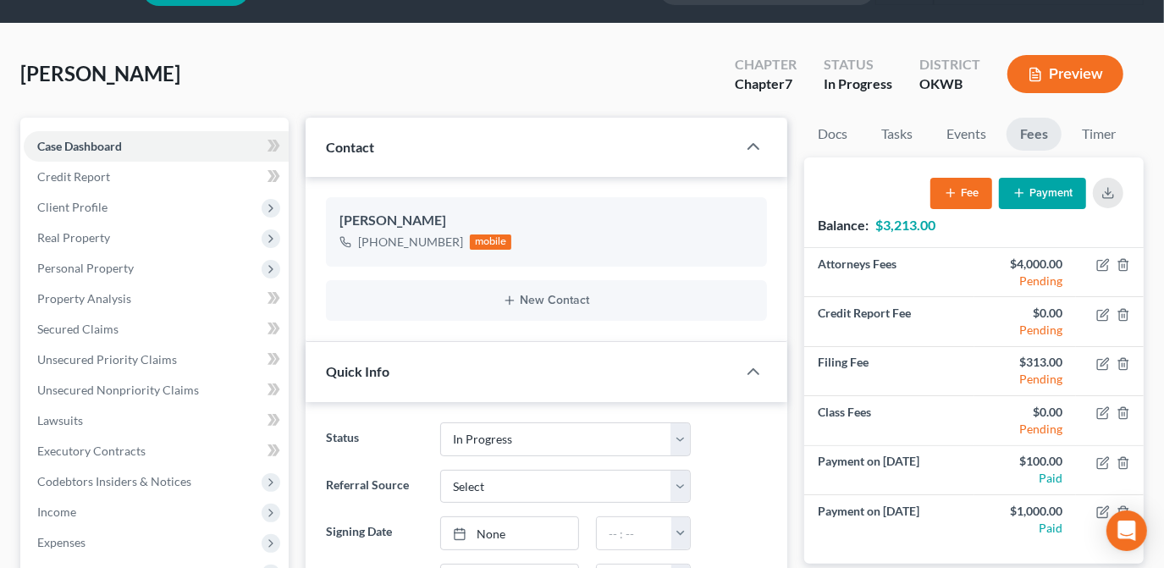
scroll to position [0, 0]
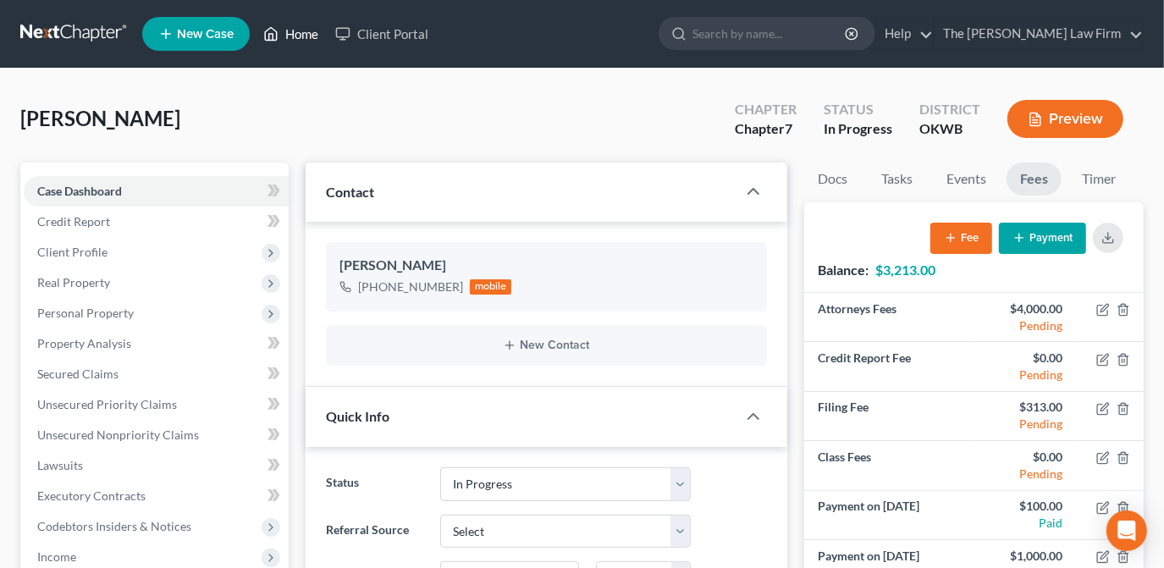
drag, startPoint x: 306, startPoint y: 35, endPoint x: 387, endPoint y: 65, distance: 86.0
click at [306, 35] on link "Home" at bounding box center [291, 34] width 72 height 30
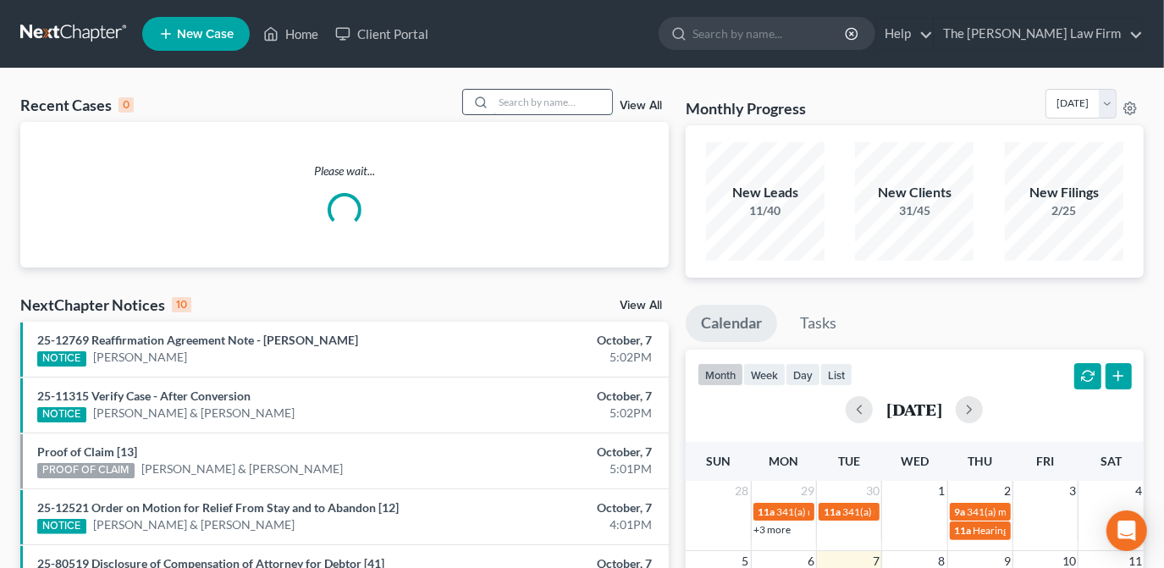
click at [505, 103] on input "search" at bounding box center [552, 102] width 119 height 25
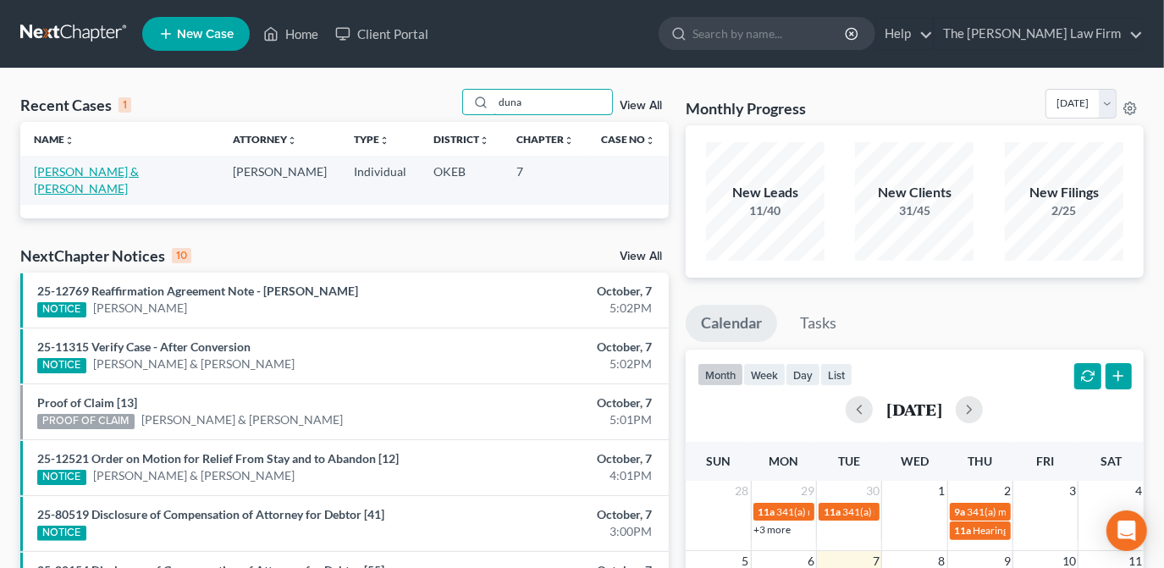
type input "duna"
drag, startPoint x: 102, startPoint y: 169, endPoint x: 120, endPoint y: 172, distance: 18.0
click at [102, 169] on link "[PERSON_NAME] & [PERSON_NAME]" at bounding box center [86, 179] width 105 height 31
select select "3"
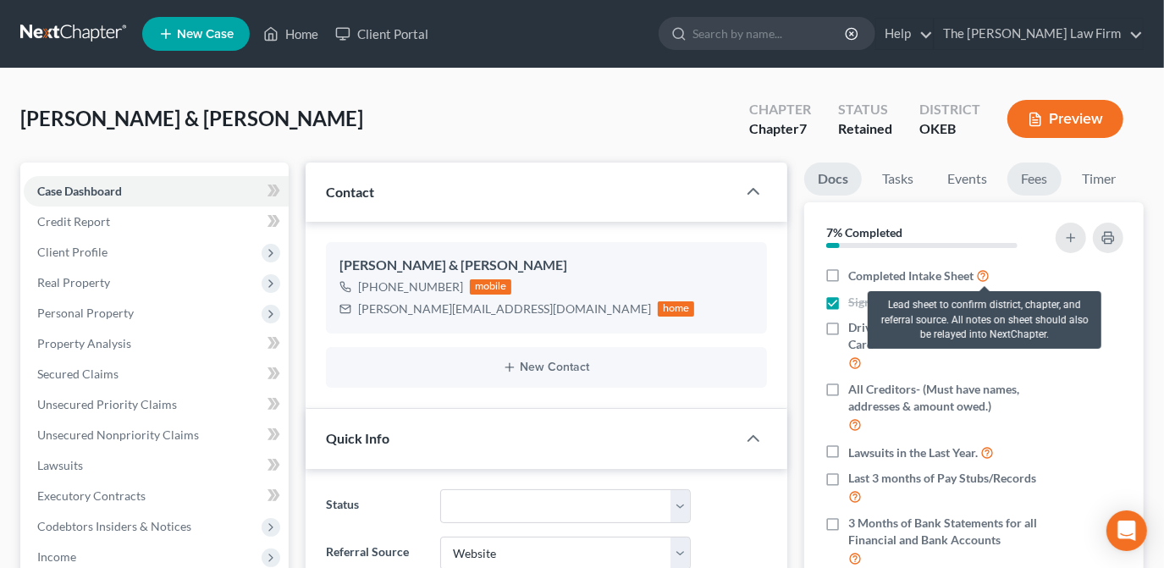
click at [1038, 179] on link "Fees" at bounding box center [1034, 179] width 54 height 33
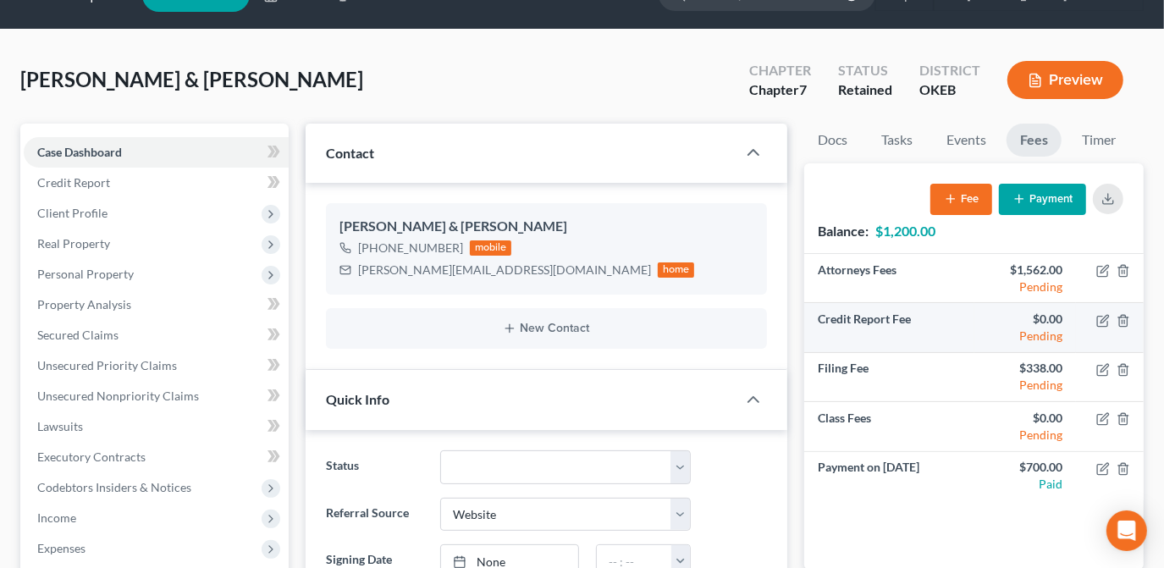
scroll to position [76, 0]
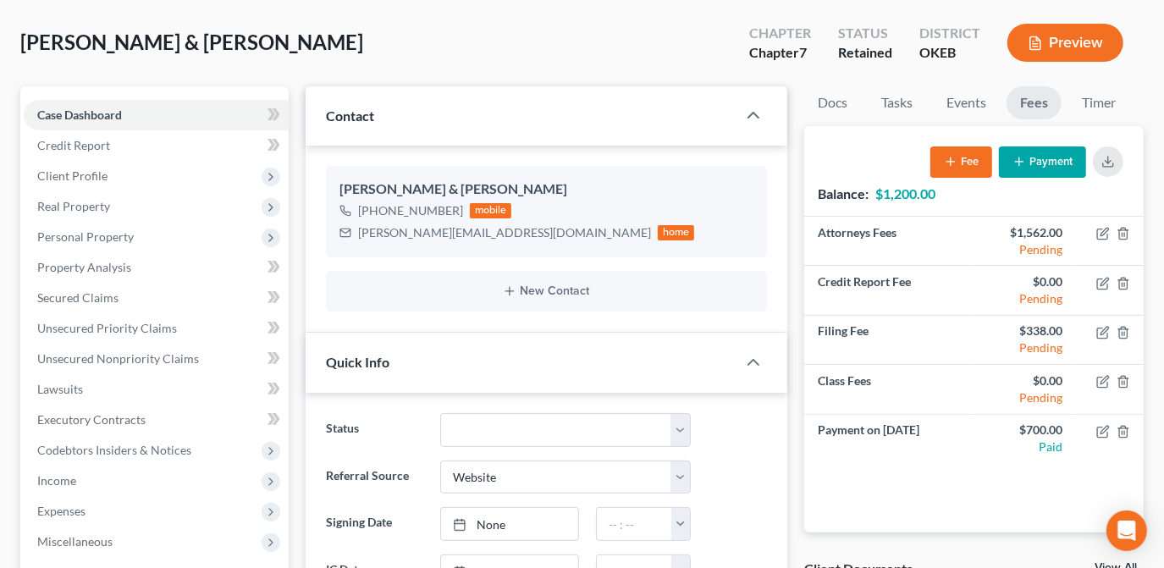
click at [839, 499] on div "Attorneys Fees $1,562.00 Pending Credit Report Fee $0.00 Pending Filing Fee $33…" at bounding box center [973, 375] width 339 height 316
click at [1024, 159] on button "Payment" at bounding box center [1042, 161] width 87 height 31
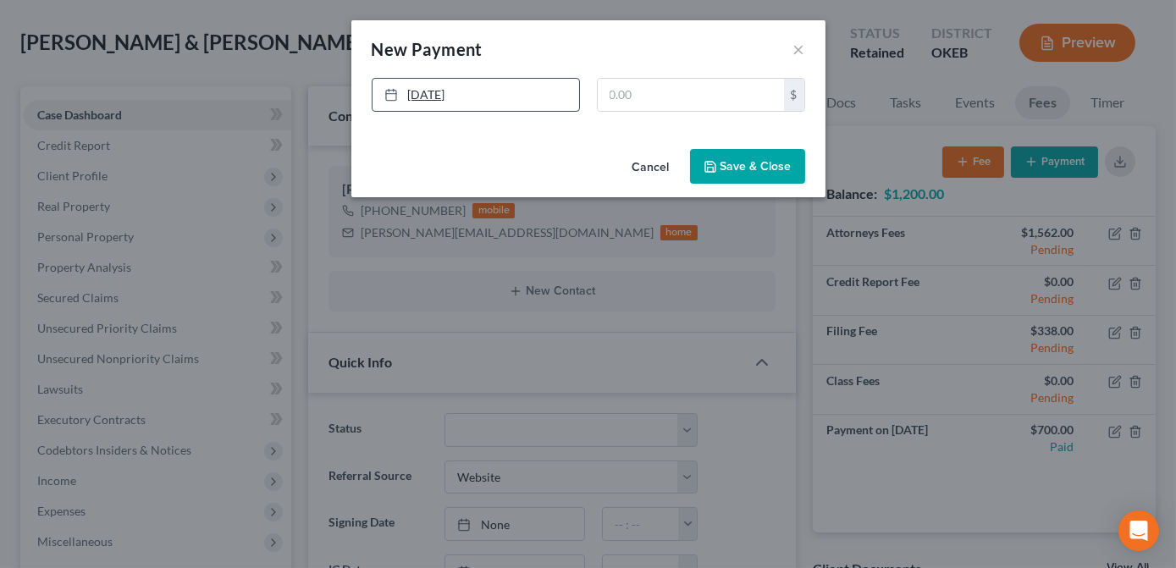
click at [412, 92] on link "[DATE]" at bounding box center [475, 95] width 207 height 32
drag, startPoint x: 671, startPoint y: 86, endPoint x: 637, endPoint y: 96, distance: 35.9
click at [670, 91] on input "text" at bounding box center [691, 95] width 186 height 32
type input "700.00"
drag, startPoint x: 724, startPoint y: 153, endPoint x: 717, endPoint y: 137, distance: 17.5
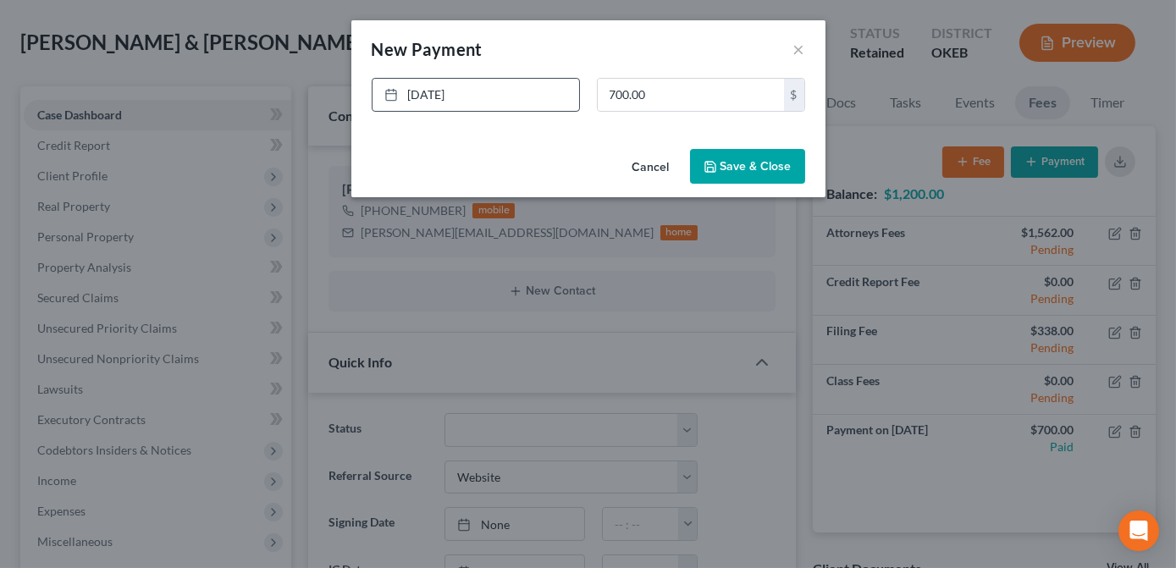
click at [725, 157] on button "Save & Close" at bounding box center [747, 167] width 115 height 36
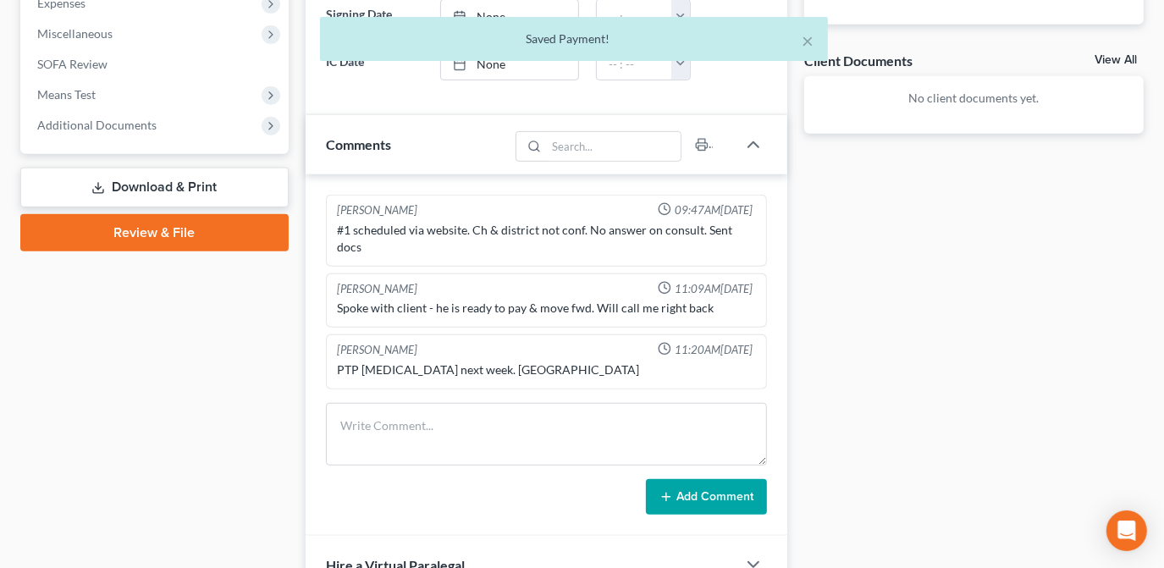
scroll to position [615, 0]
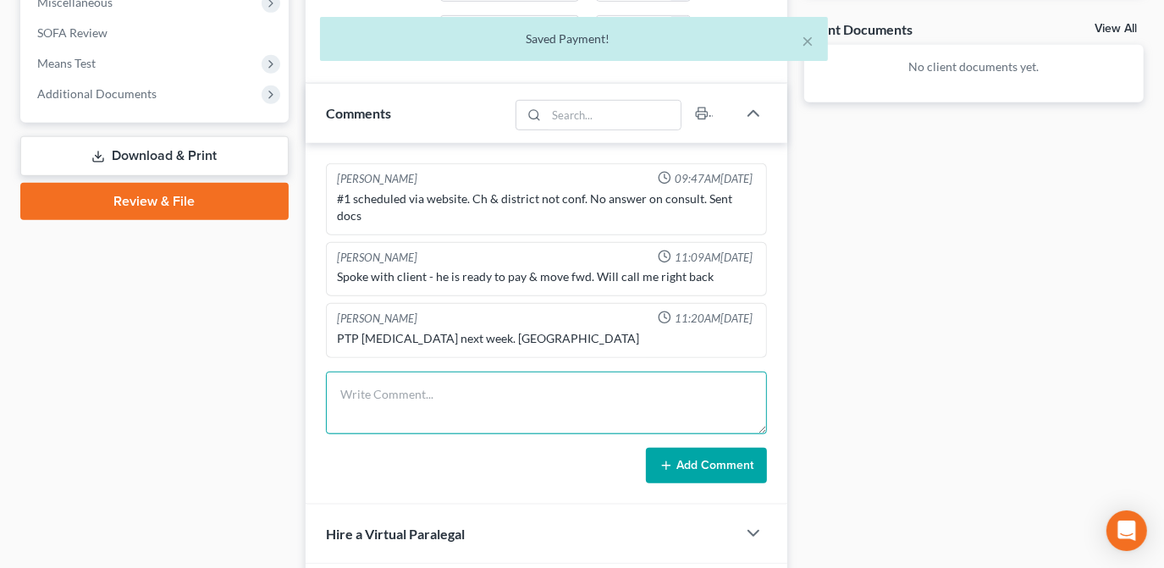
click at [528, 383] on textarea at bounding box center [546, 403] width 441 height 63
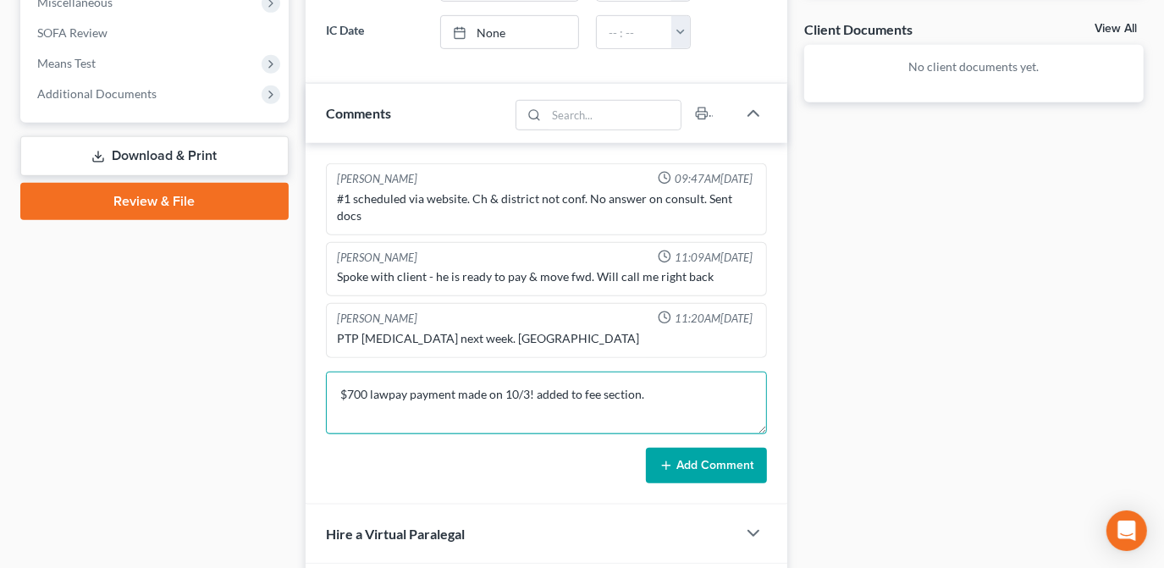
type textarea "$700 lawpay payment made on 10/3! added to fee section."
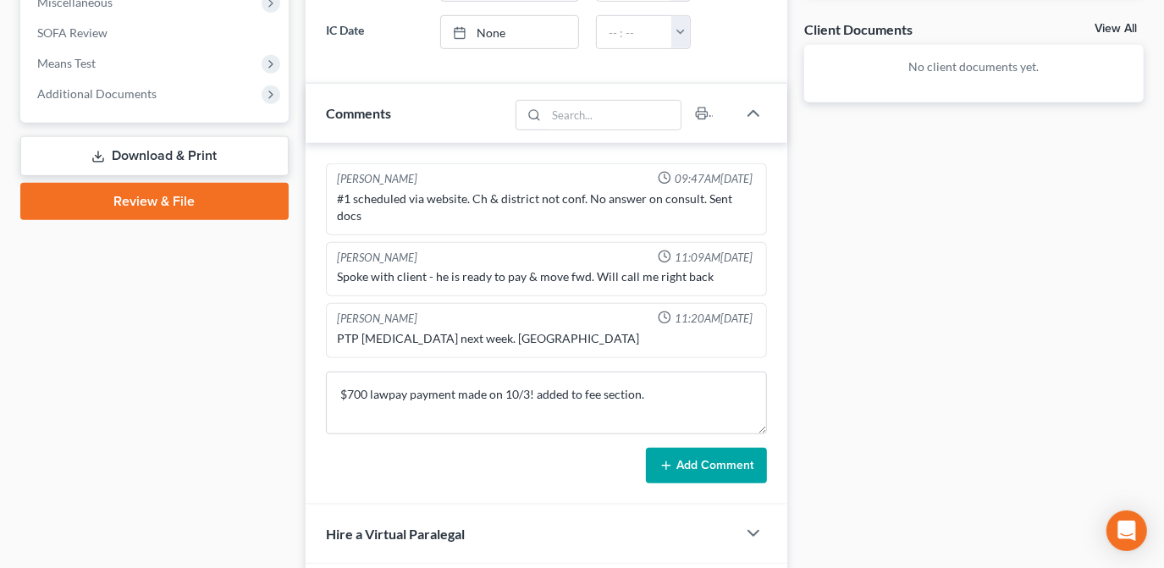
click at [714, 448] on button "Add Comment" at bounding box center [706, 466] width 121 height 36
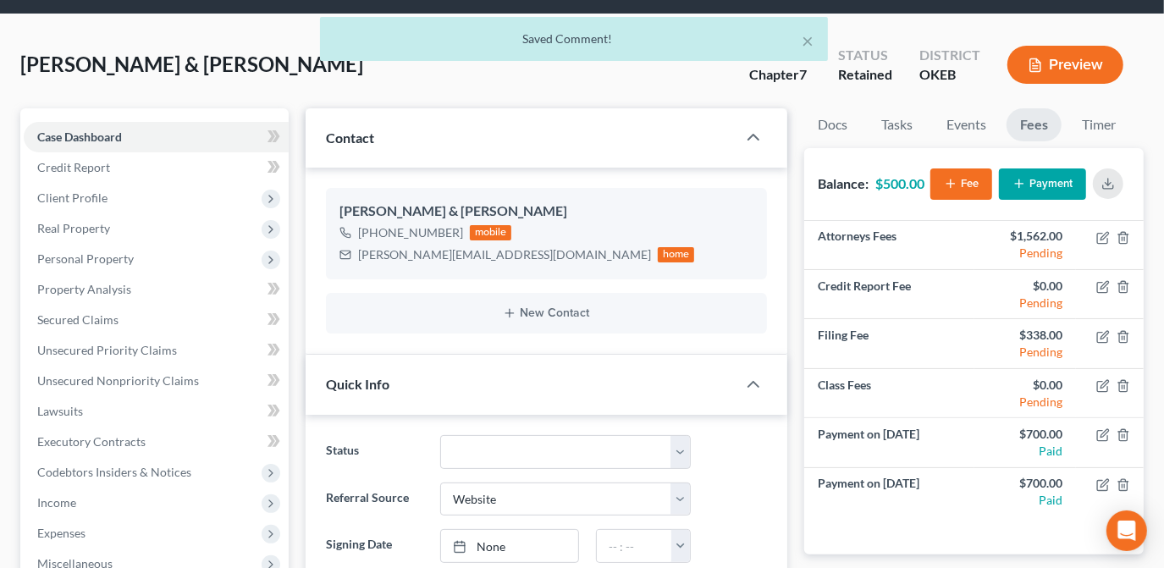
scroll to position [0, 0]
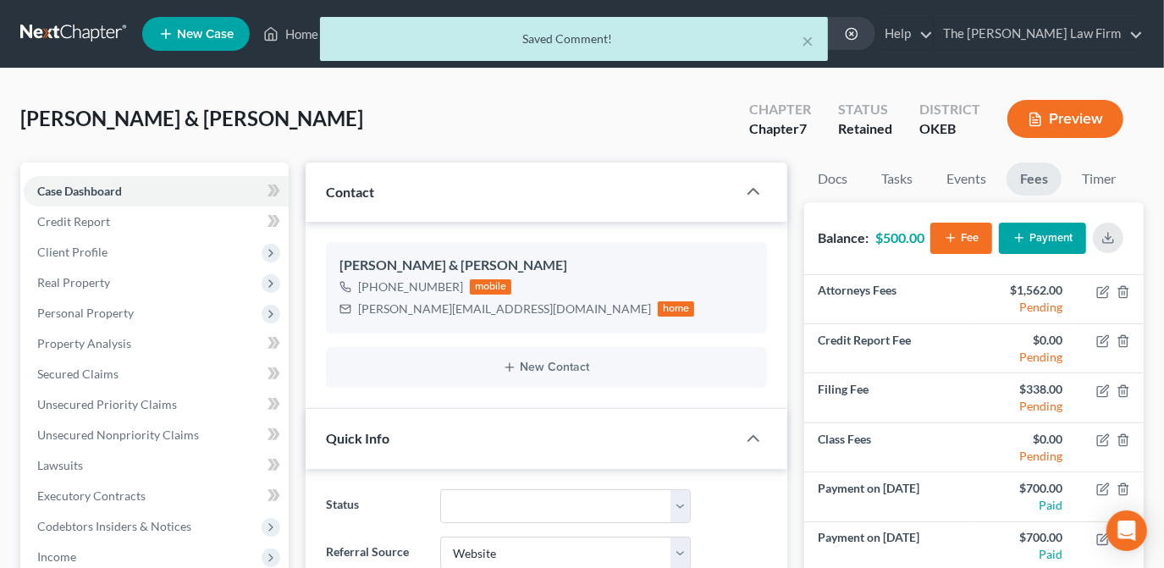
click at [299, 32] on div "× Saved Comment!" at bounding box center [574, 43] width 1164 height 52
click at [807, 44] on button "×" at bounding box center [808, 40] width 12 height 20
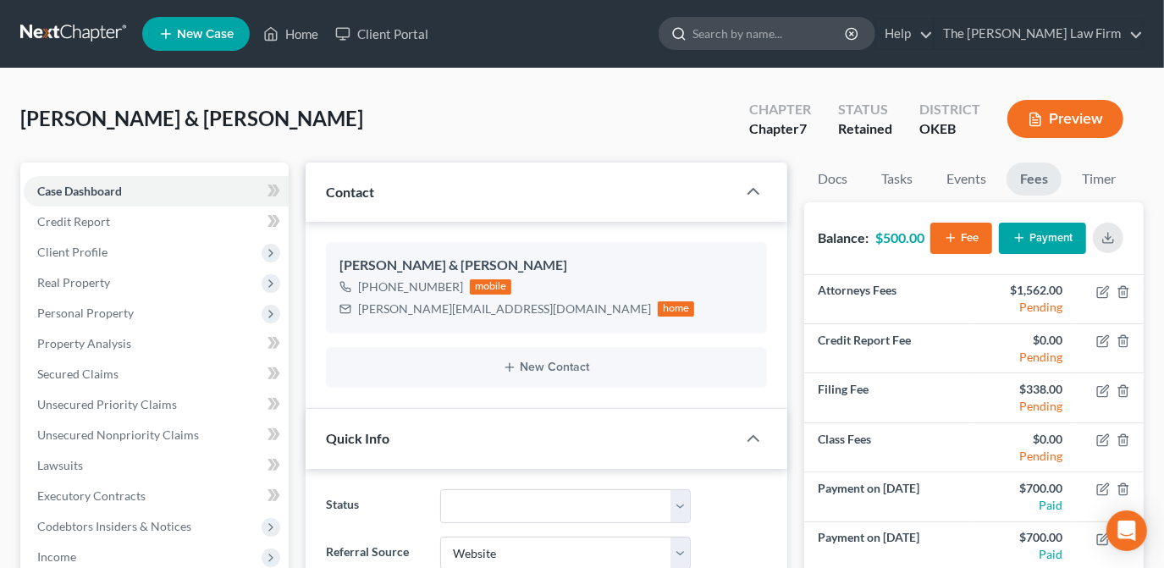
click at [760, 36] on input "search" at bounding box center [769, 33] width 155 height 31
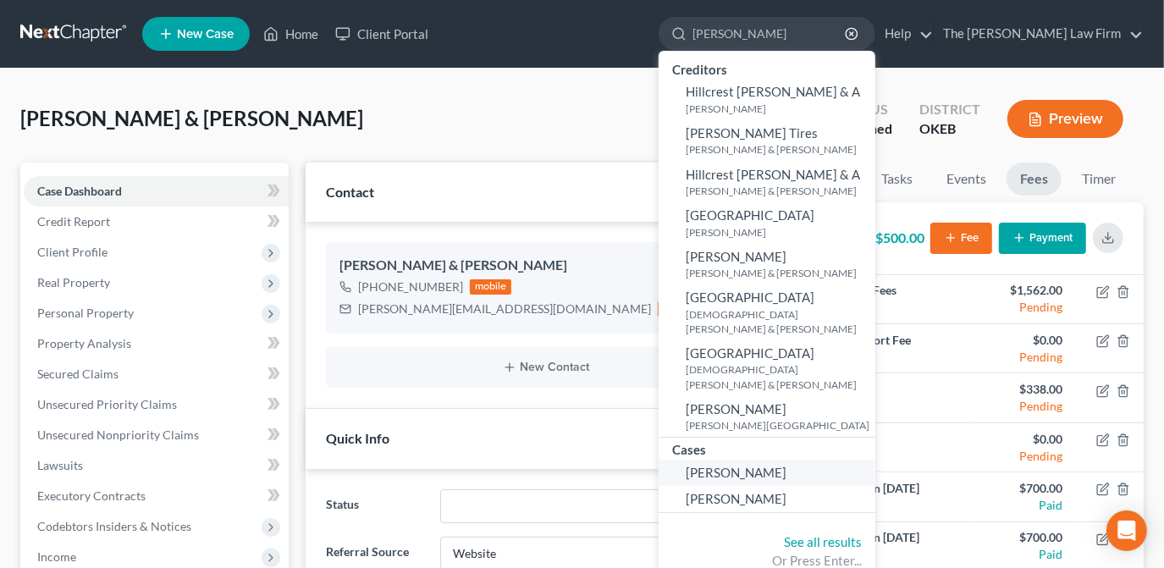
type input "[PERSON_NAME]"
click at [832, 460] on link "[PERSON_NAME]" at bounding box center [767, 473] width 217 height 26
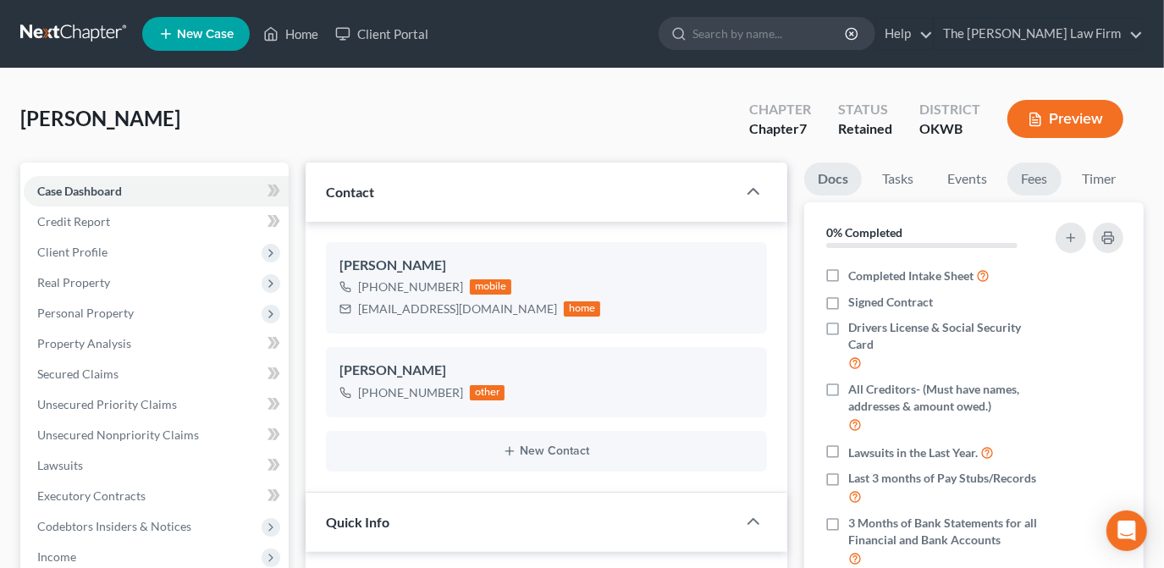
click at [1034, 177] on link "Fees" at bounding box center [1034, 179] width 54 height 33
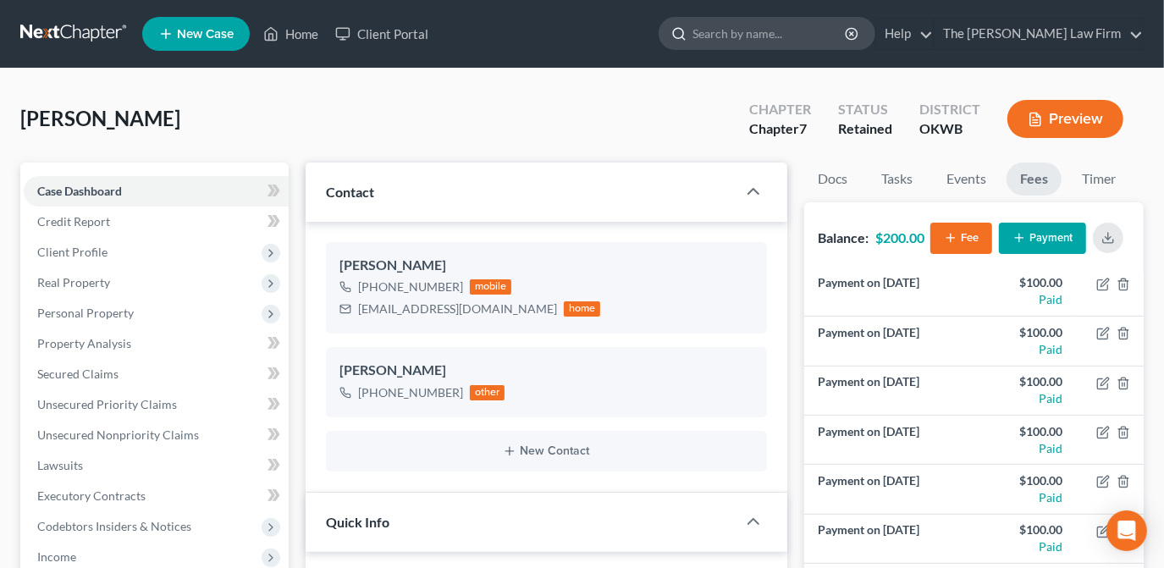
click at [765, 28] on input "search" at bounding box center [769, 33] width 155 height 31
type input "n"
type input "[PERSON_NAME]"
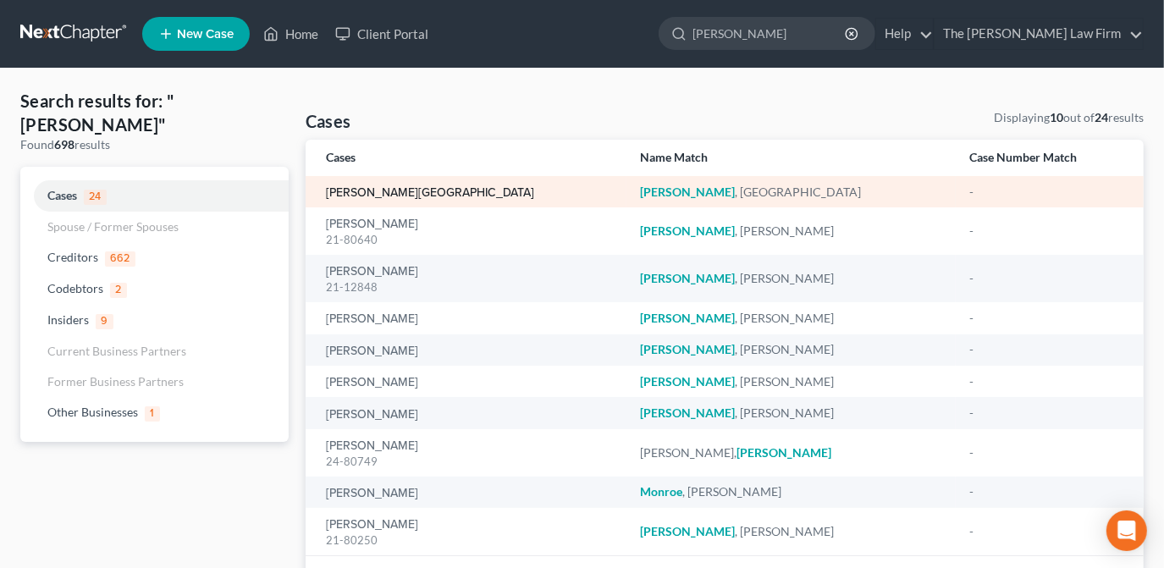
click at [367, 197] on link "[PERSON_NAME][GEOGRAPHIC_DATA]" at bounding box center [430, 193] width 208 height 12
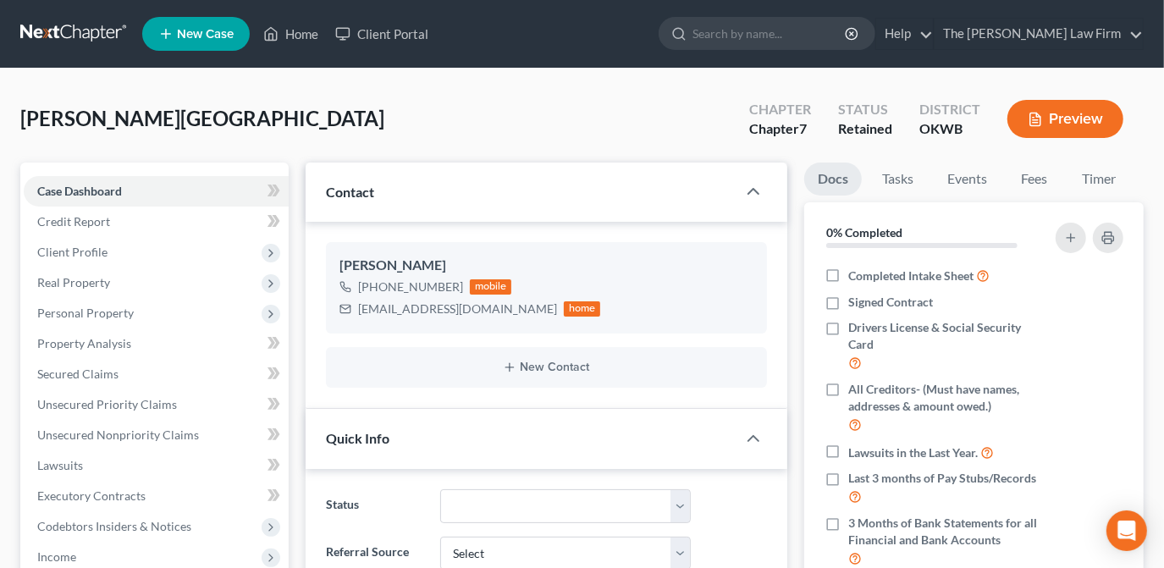
scroll to position [38, 0]
drag, startPoint x: 1038, startPoint y: 178, endPoint x: 1016, endPoint y: 176, distance: 22.1
click at [1038, 178] on link "Fees" at bounding box center [1034, 179] width 54 height 33
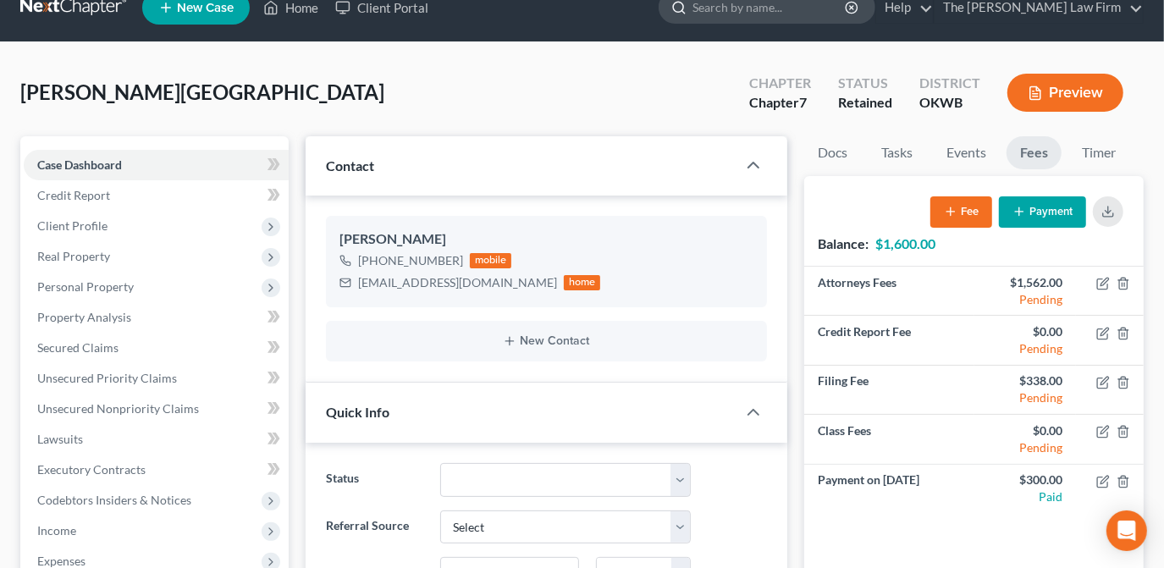
scroll to position [0, 0]
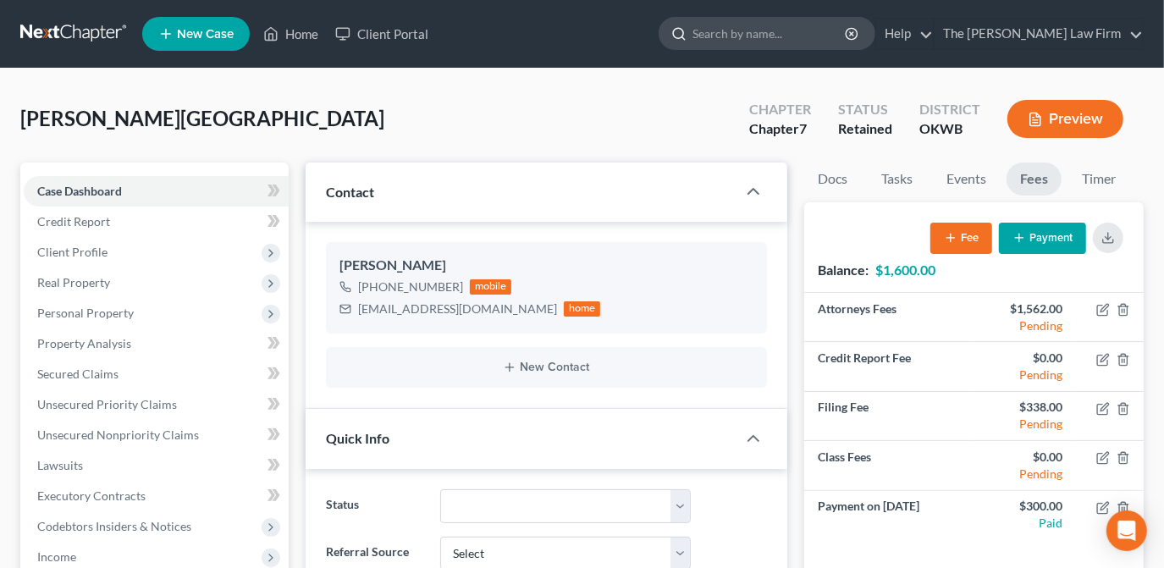
click at [795, 42] on input "search" at bounding box center [769, 33] width 155 height 31
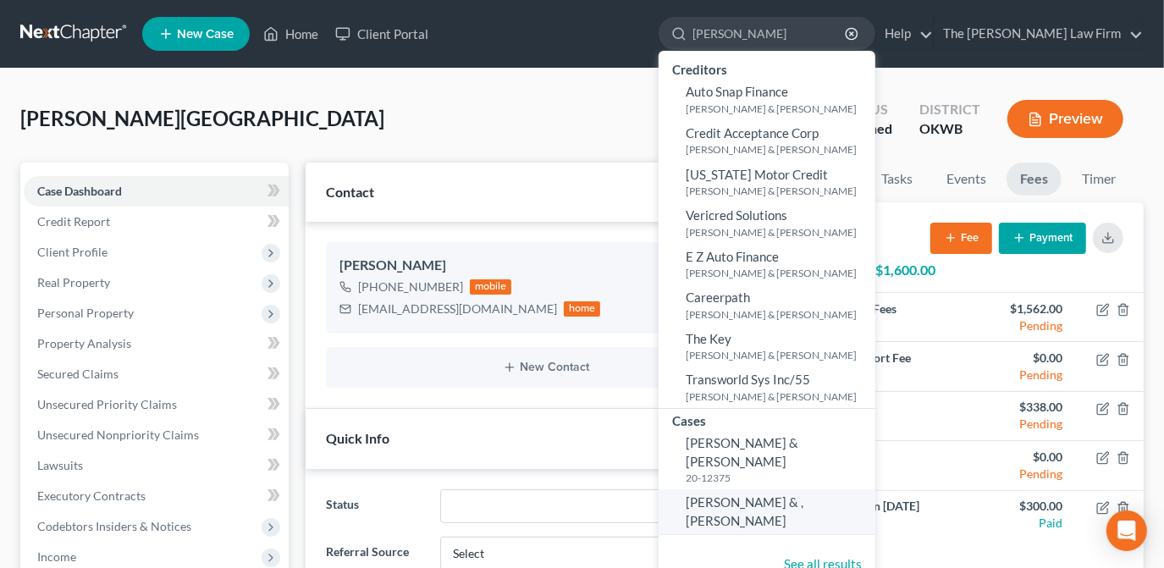
type input "[PERSON_NAME]"
click at [797, 494] on span "[PERSON_NAME] & , [PERSON_NAME]" at bounding box center [745, 510] width 118 height 33
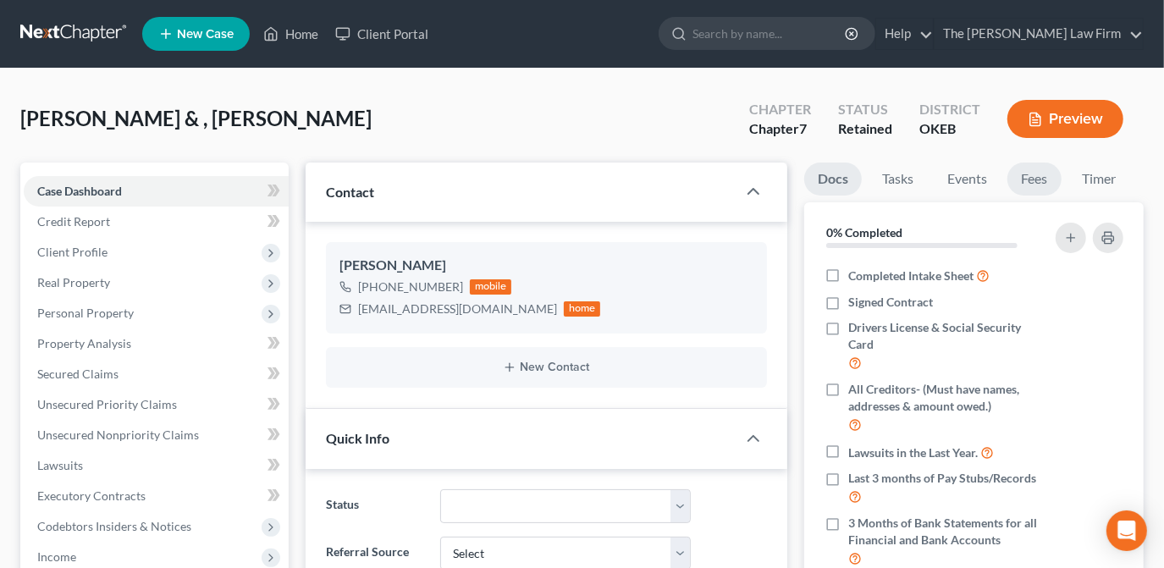
click at [1039, 181] on link "Fees" at bounding box center [1034, 179] width 54 height 33
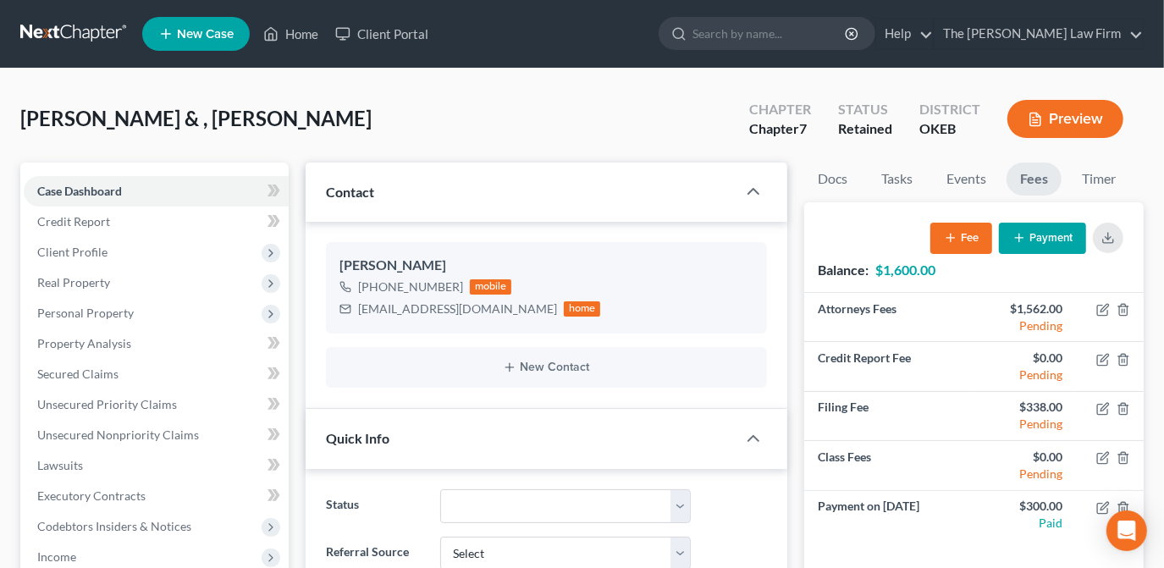
scroll to position [259, 0]
click at [847, 32] on input "search" at bounding box center [769, 33] width 155 height 31
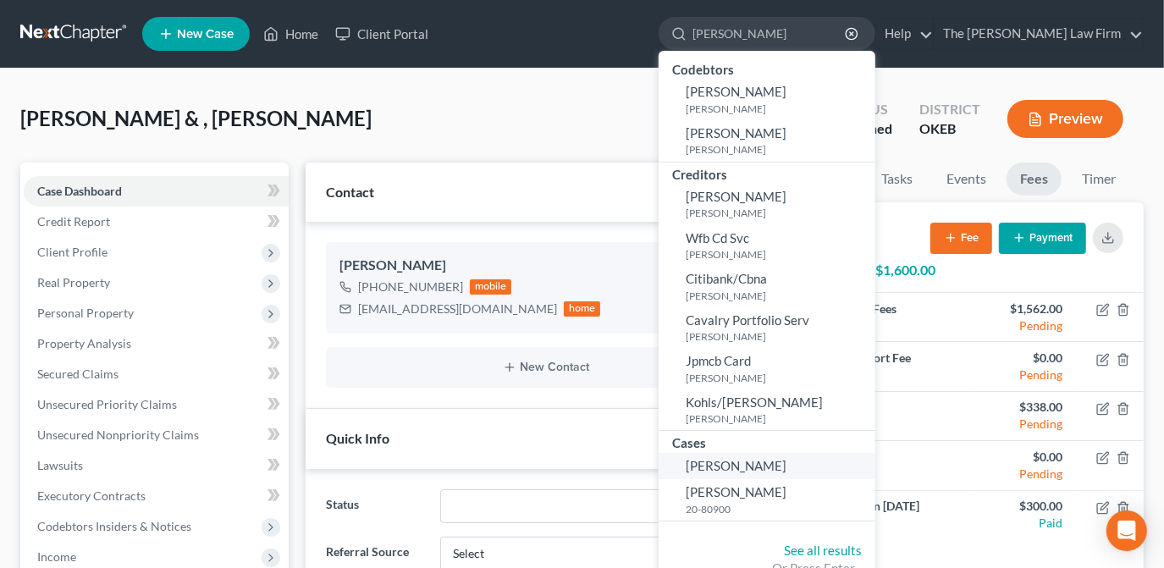
type input "[PERSON_NAME]"
click at [828, 475] on link "[PERSON_NAME]" at bounding box center [767, 466] width 217 height 26
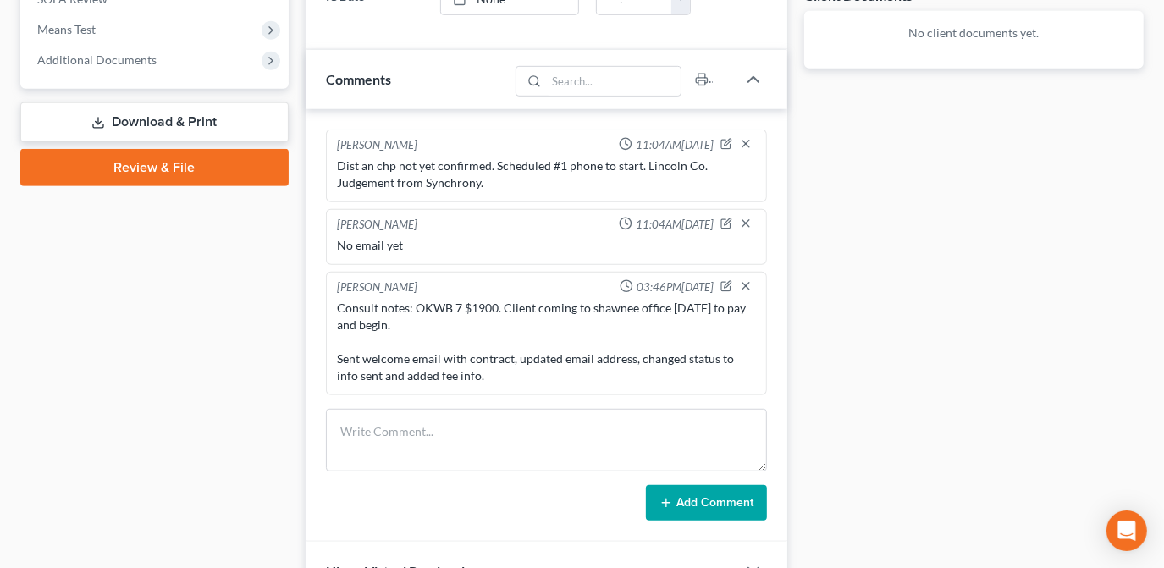
scroll to position [769, 0]
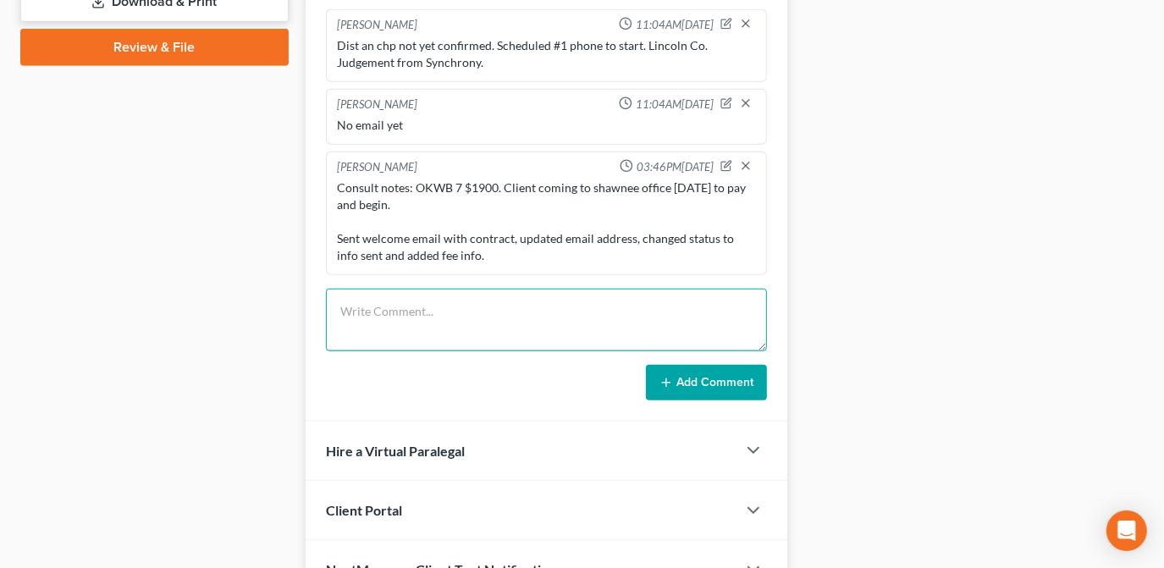
click at [426, 303] on textarea at bounding box center [546, 320] width 441 height 63
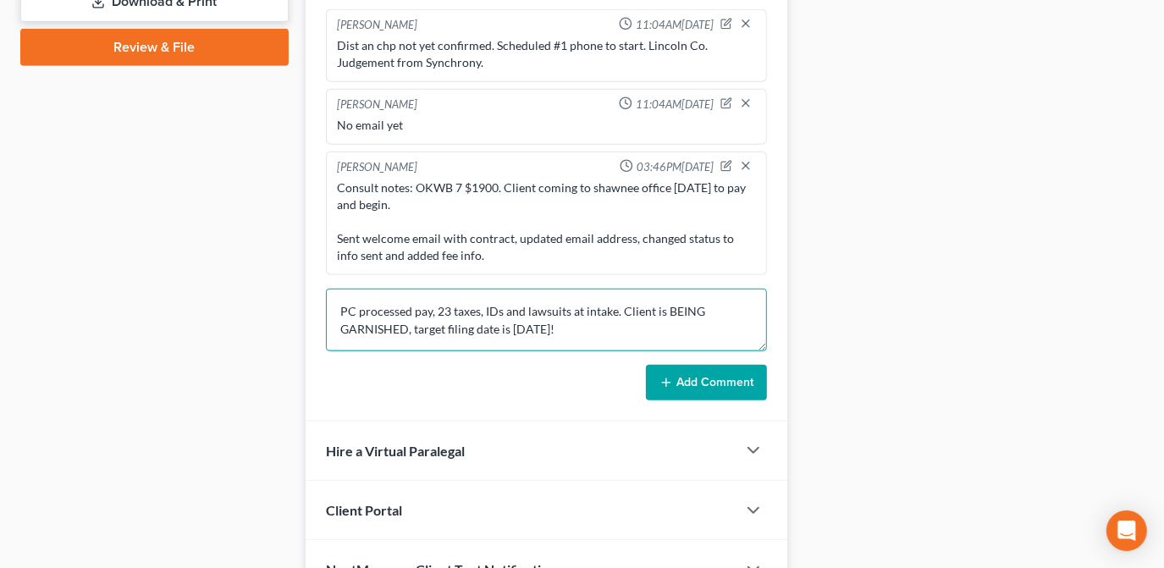
drag, startPoint x: 579, startPoint y: 324, endPoint x: 349, endPoint y: 309, distance: 230.7
drag, startPoint x: 390, startPoint y: 317, endPoint x: 420, endPoint y: 318, distance: 29.7
type textarea "PC processed pay, 23 taxes, IDs and lawsuits at intake. Client is BEING GARNISH…"
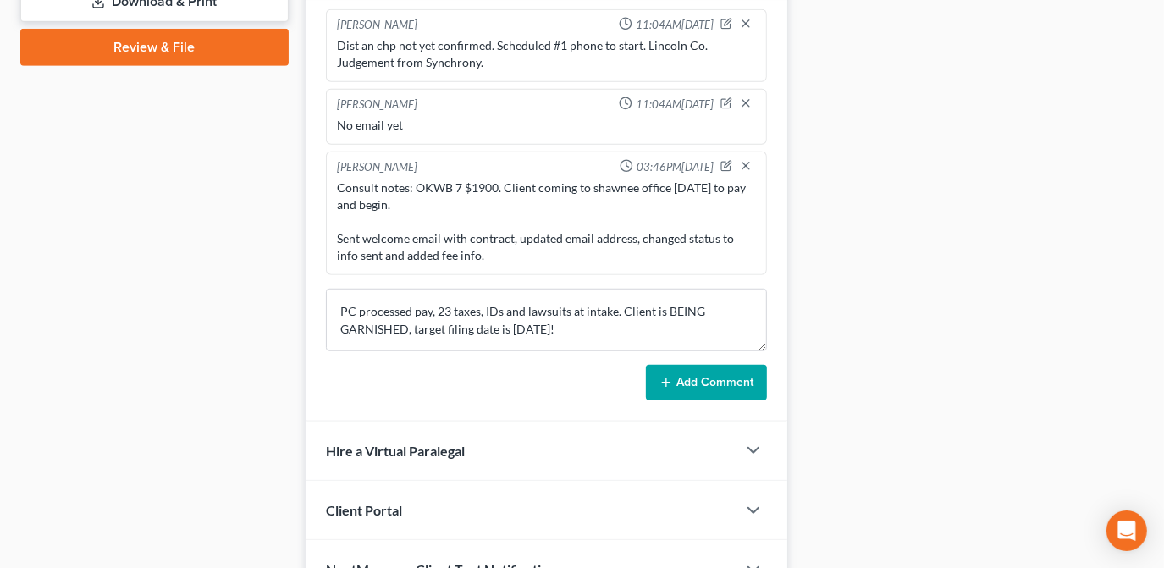
click at [686, 376] on button "Add Comment" at bounding box center [706, 383] width 121 height 36
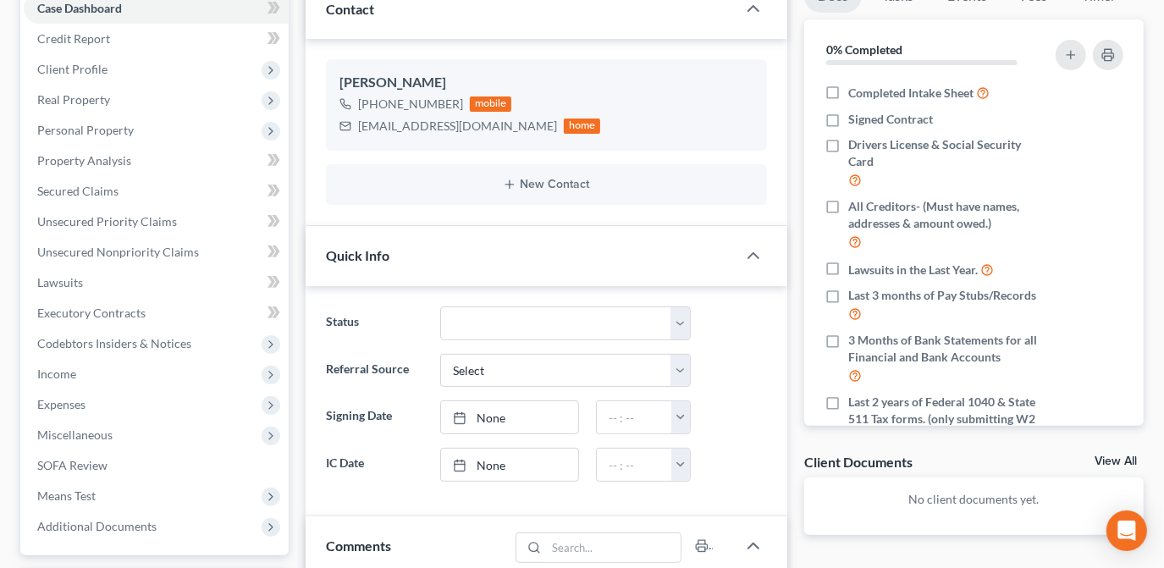
scroll to position [0, 0]
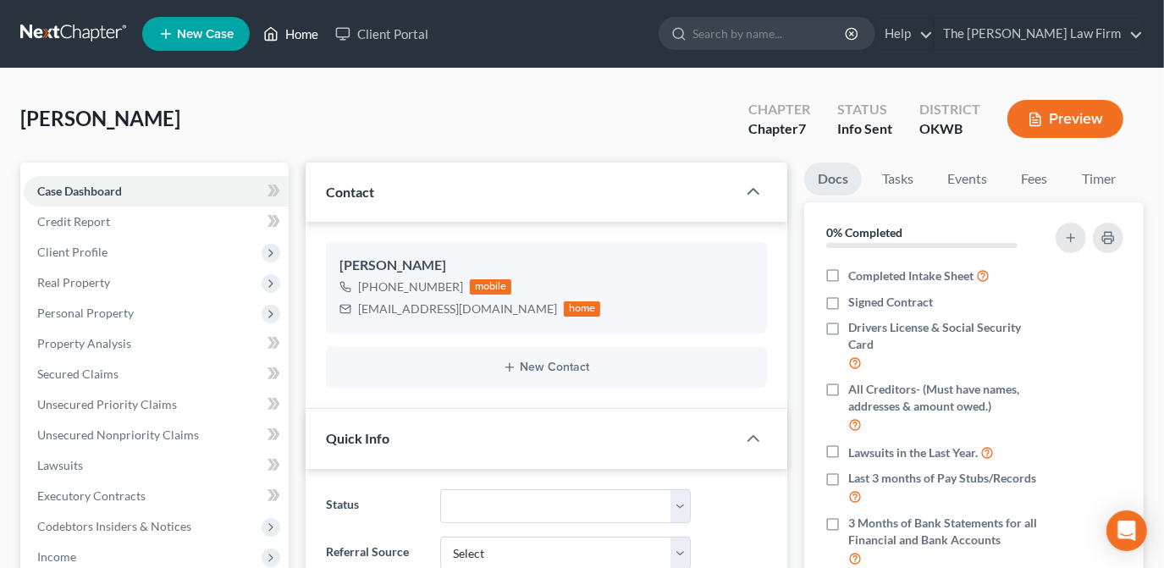
drag, startPoint x: 302, startPoint y: 30, endPoint x: 266, endPoint y: 47, distance: 40.1
click at [302, 30] on link "Home" at bounding box center [291, 34] width 72 height 30
